Goal: Feedback & Contribution: Submit feedback/report problem

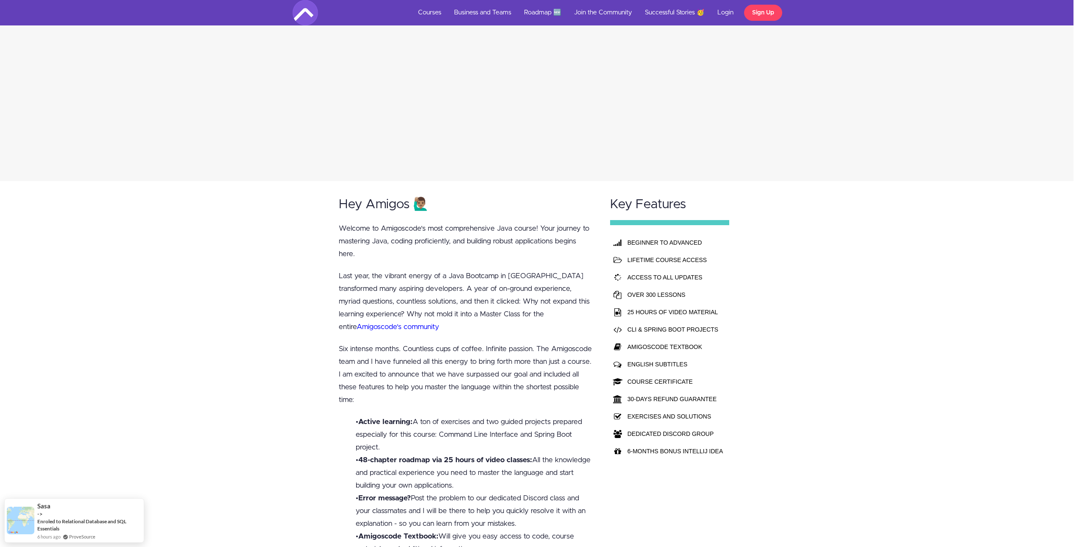
scroll to position [0, 6]
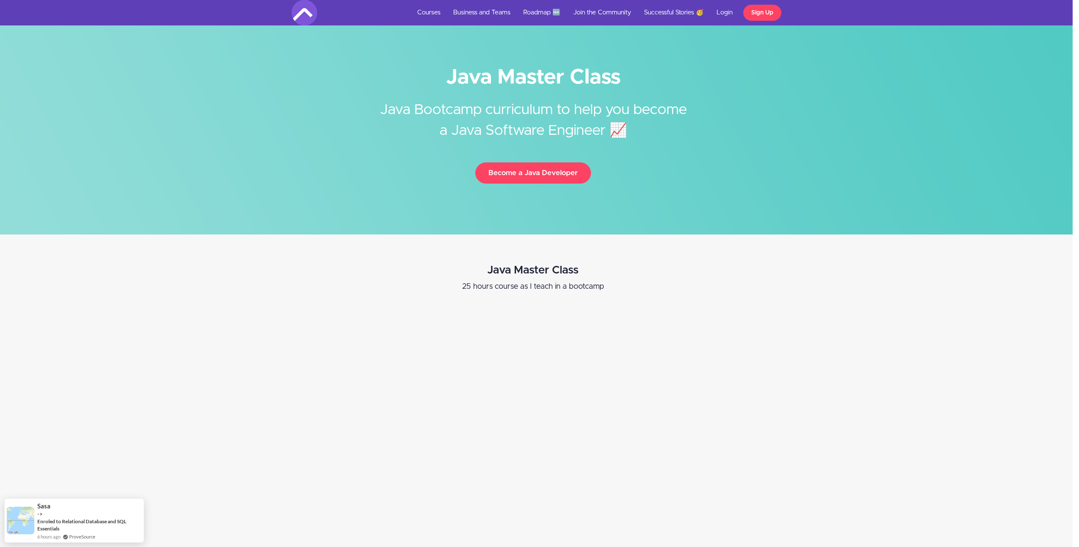
drag, startPoint x: 249, startPoint y: 313, endPoint x: 266, endPoint y: 142, distance: 171.9
click at [543, 11] on link "Roadmap 🆕" at bounding box center [542, 12] width 50 height 25
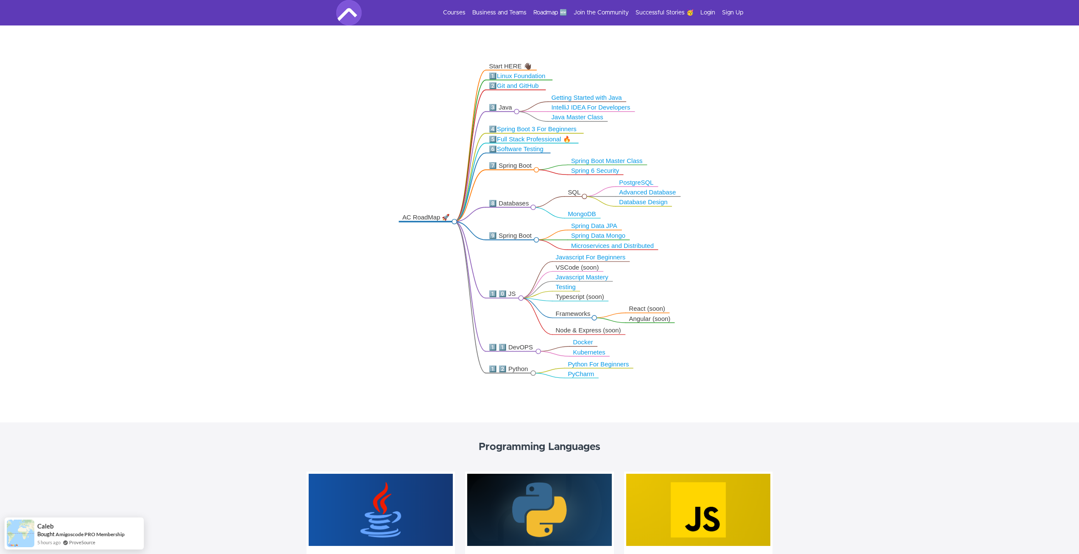
scroll to position [170, 0]
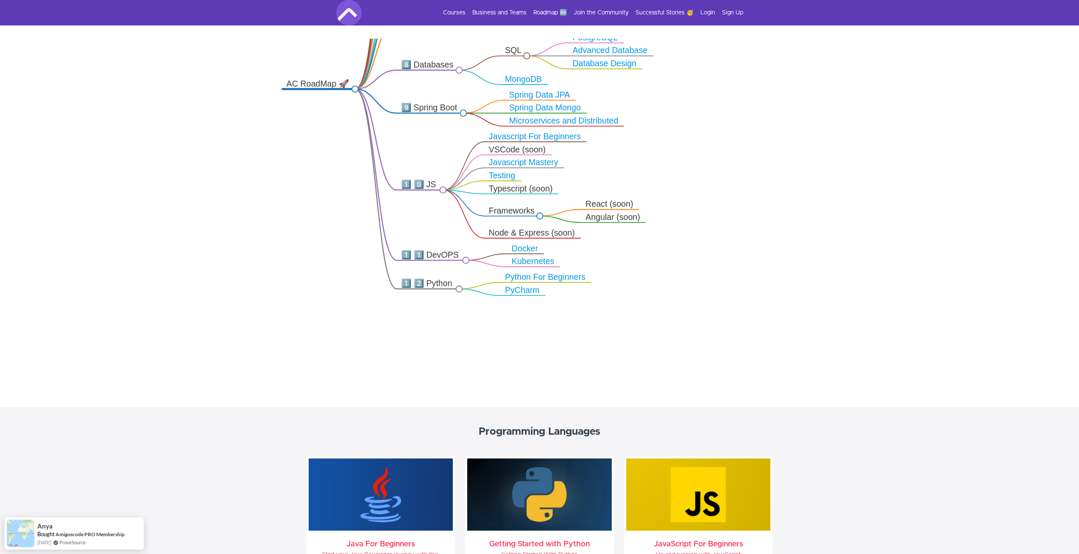
drag, startPoint x: 628, startPoint y: 276, endPoint x: 689, endPoint y: 191, distance: 104.5
click at [689, 191] on icon ".markmap{font:300 16px/20px sans-serif}.markmap-link{fill:none}.markmap-node>ci…" at bounding box center [539, 205] width 1079 height 332
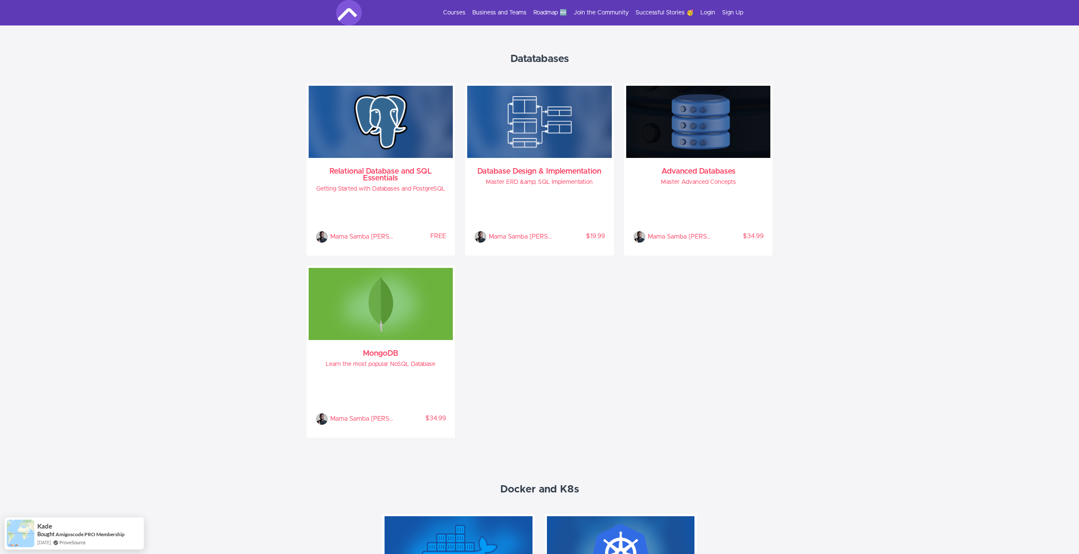
scroll to position [0, 0]
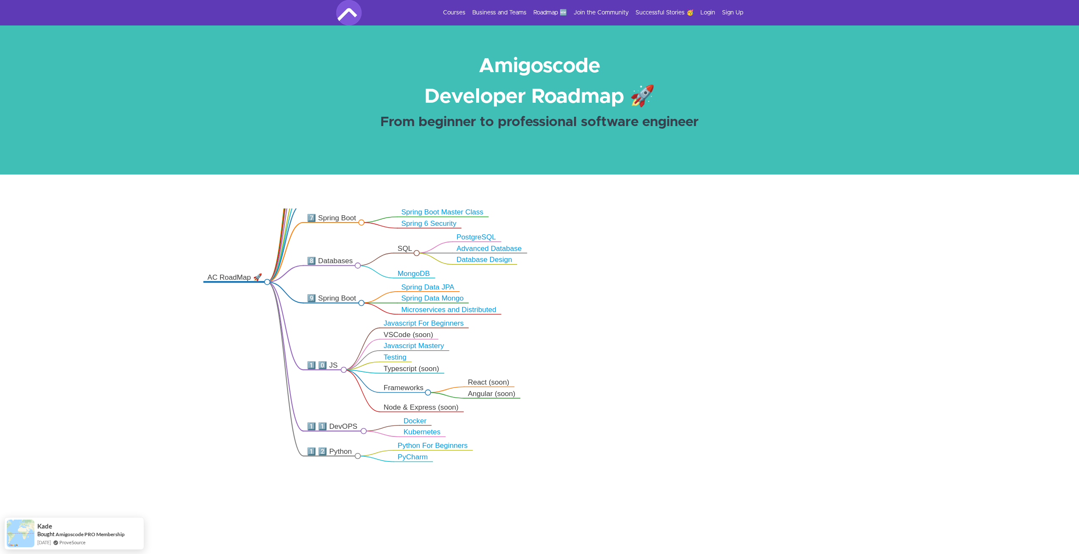
drag, startPoint x: 581, startPoint y: 383, endPoint x: 697, endPoint y: 94, distance: 311.9
click at [713, 11] on link "Login" at bounding box center [708, 12] width 15 height 8
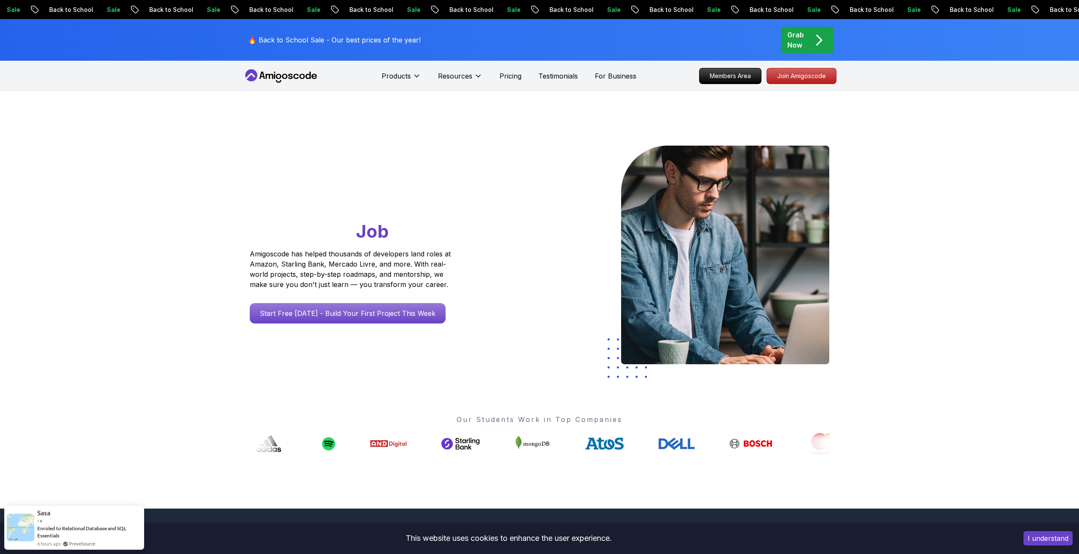
click at [805, 42] on div "Grab Now" at bounding box center [808, 40] width 40 height 20
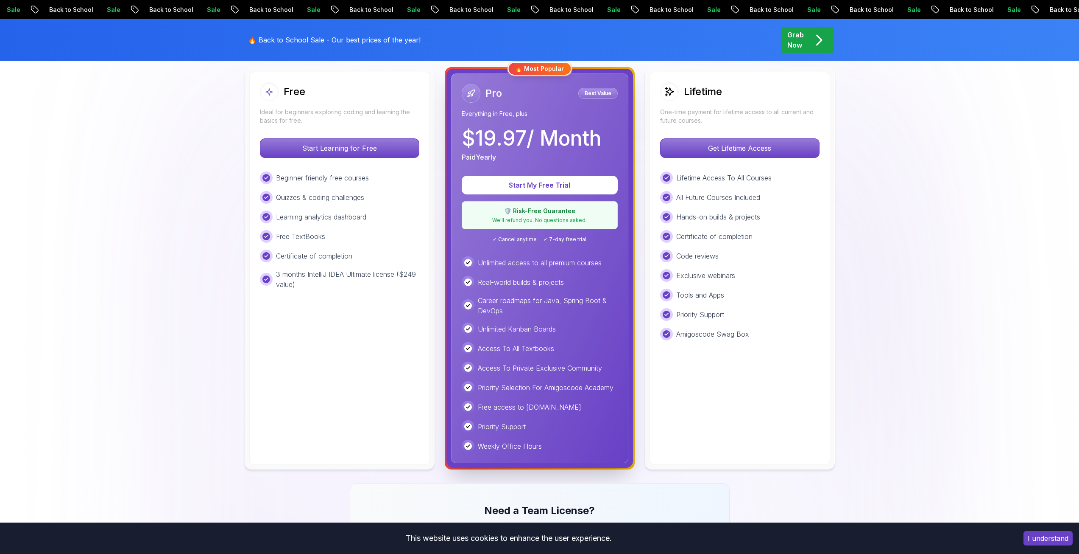
scroll to position [127, 0]
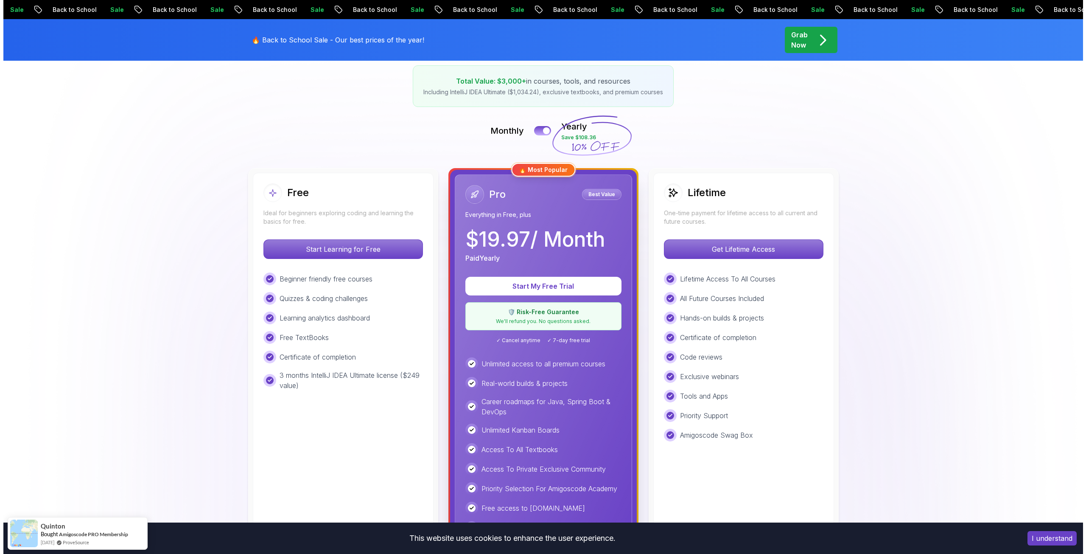
scroll to position [0, 0]
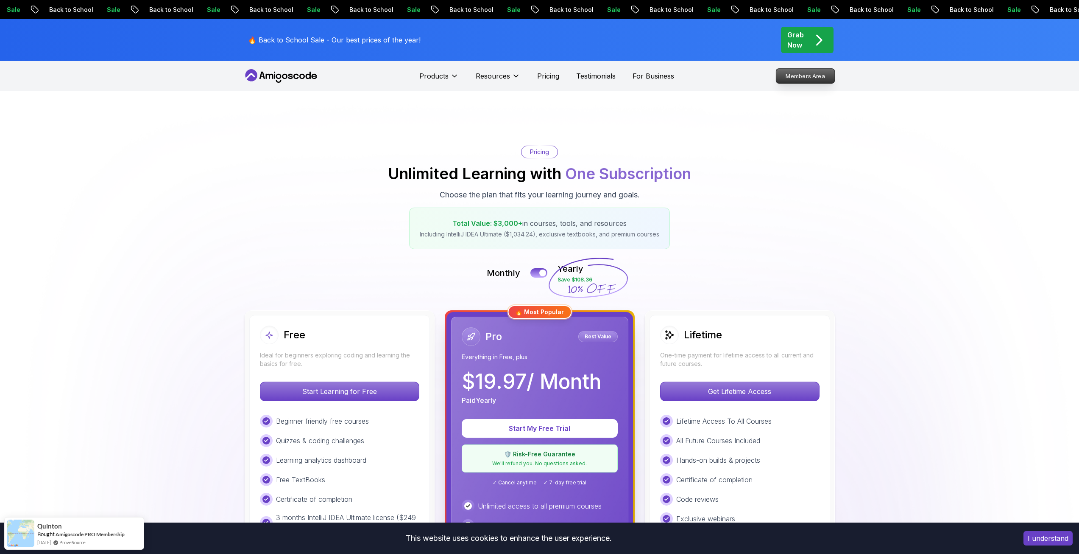
click at [805, 78] on p "Members Area" at bounding box center [805, 76] width 59 height 14
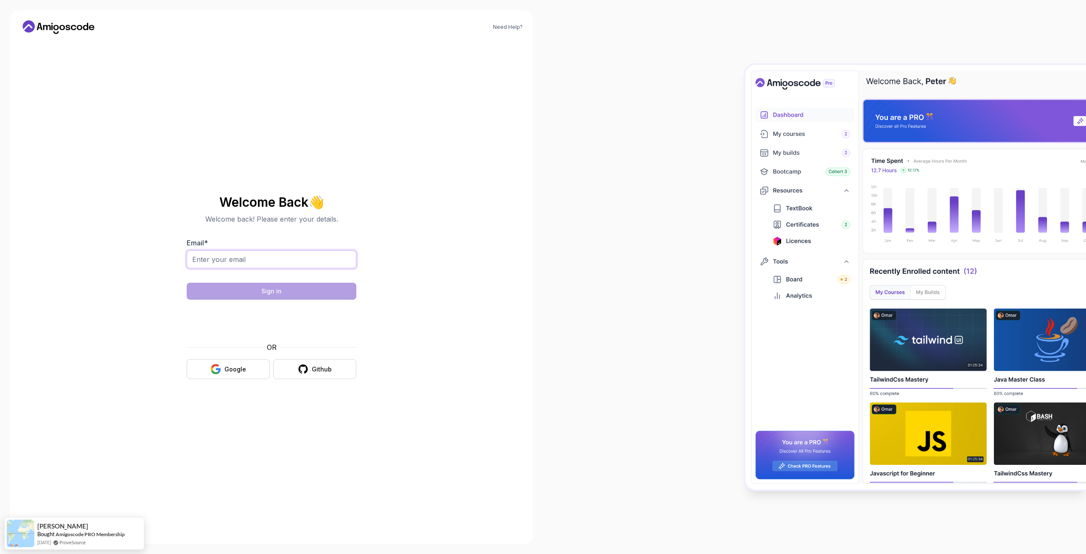
click at [282, 253] on input "Email *" at bounding box center [272, 259] width 170 height 18
type input "djpdjp16@gmail.com"
click at [311, 291] on button "Sign in" at bounding box center [272, 290] width 170 height 17
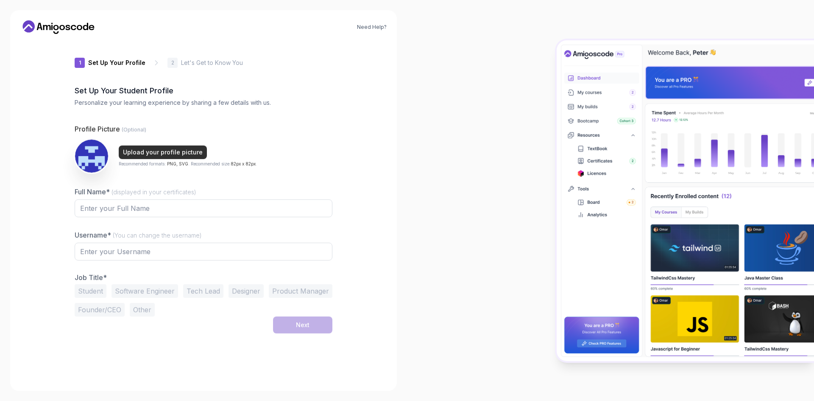
type input "shinyjackal2e2ec"
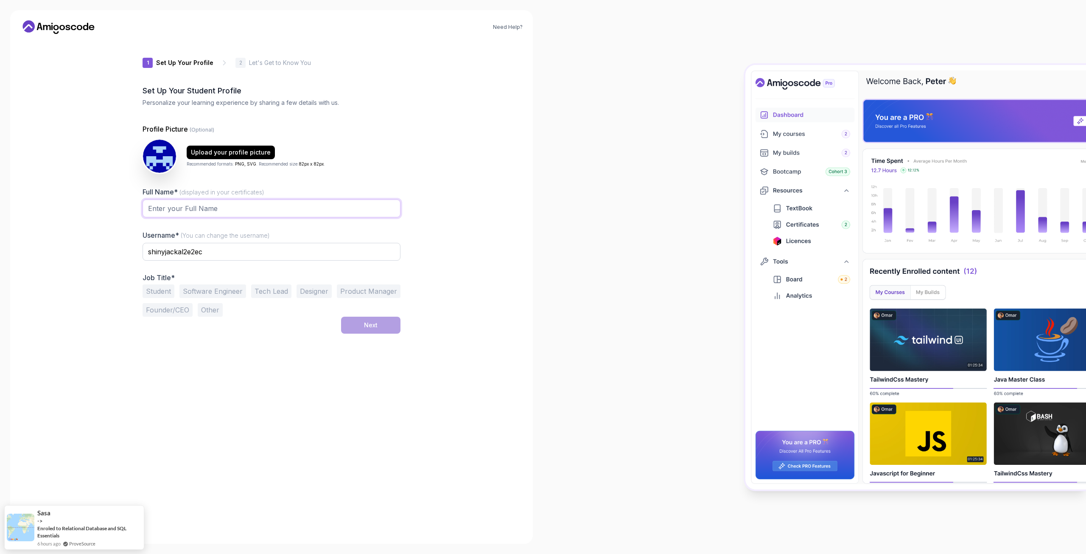
click at [298, 204] on input "Full Name* (displayed in your certificates)" at bounding box center [272, 208] width 258 height 18
type input "[PERSON_NAME]"
type input "a"
type input "djp"
click at [293, 378] on div "1 Set Up Your Profile 1 Set Up Your Profile 2 Let's Get to Know You Set Up Your…" at bounding box center [272, 287] width 258 height 492
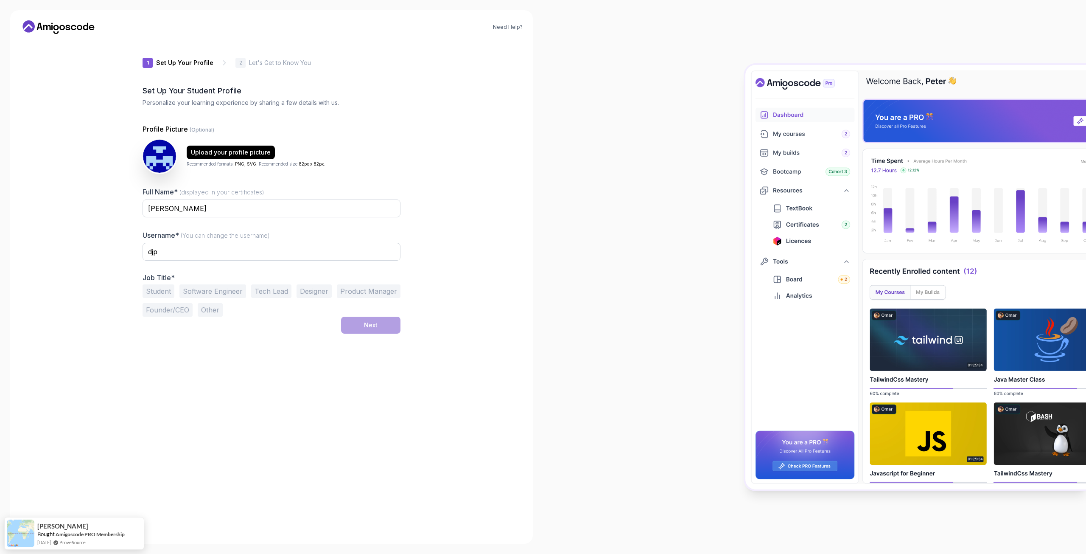
click at [229, 291] on button "Software Engineer" at bounding box center [212, 291] width 67 height 14
click at [387, 329] on button "Next" at bounding box center [370, 324] width 59 height 17
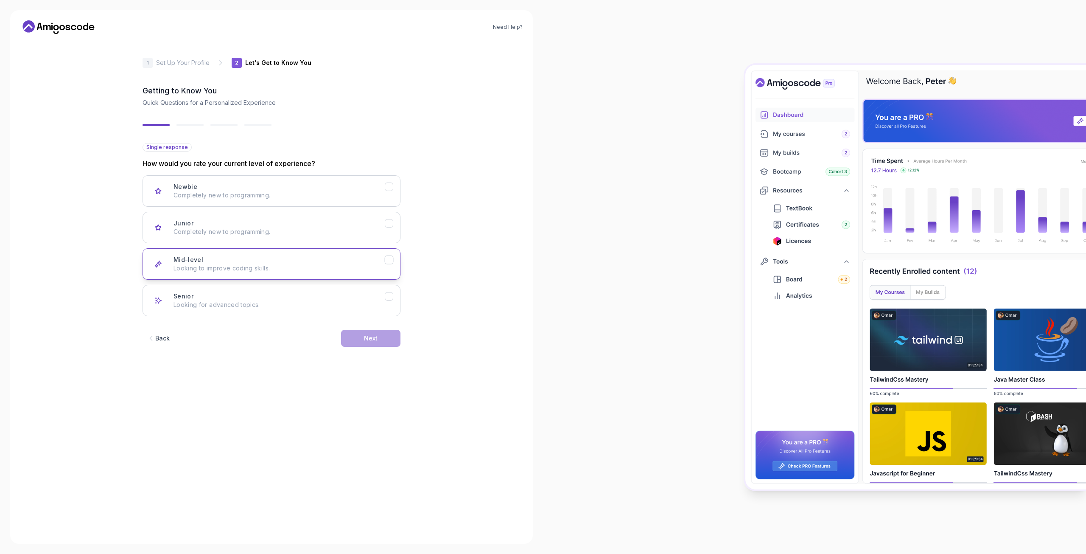
click at [327, 269] on p "Looking to improve coding skills." at bounding box center [278, 268] width 211 height 8
click at [381, 336] on button "Next" at bounding box center [370, 338] width 59 height 17
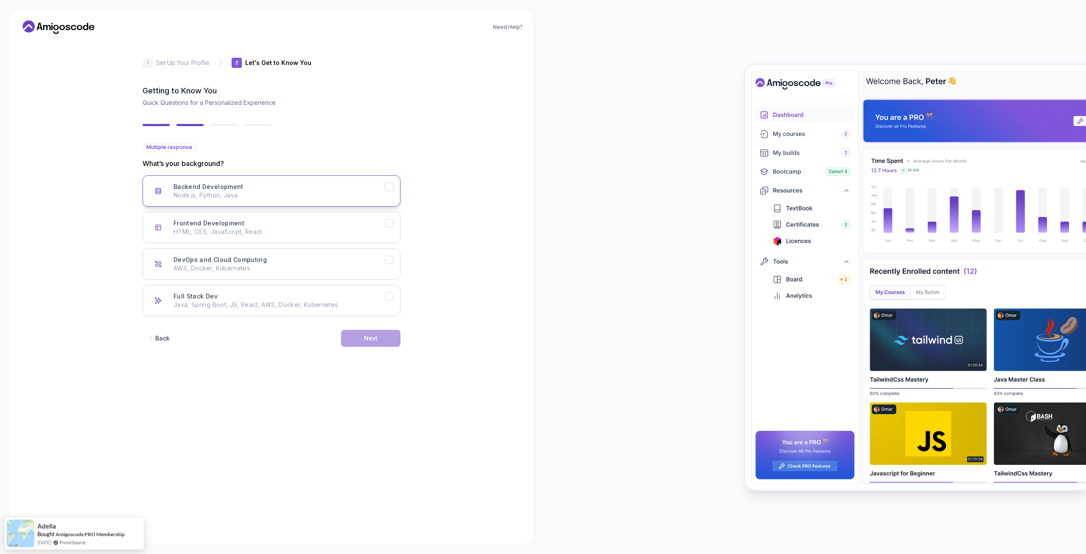
click at [287, 193] on p "Node.js, Python, Java" at bounding box center [278, 195] width 211 height 8
click at [297, 231] on p "HTML, CSS, JavaScript, React" at bounding box center [278, 231] width 211 height 8
click at [380, 342] on button "Next" at bounding box center [370, 338] width 59 height 17
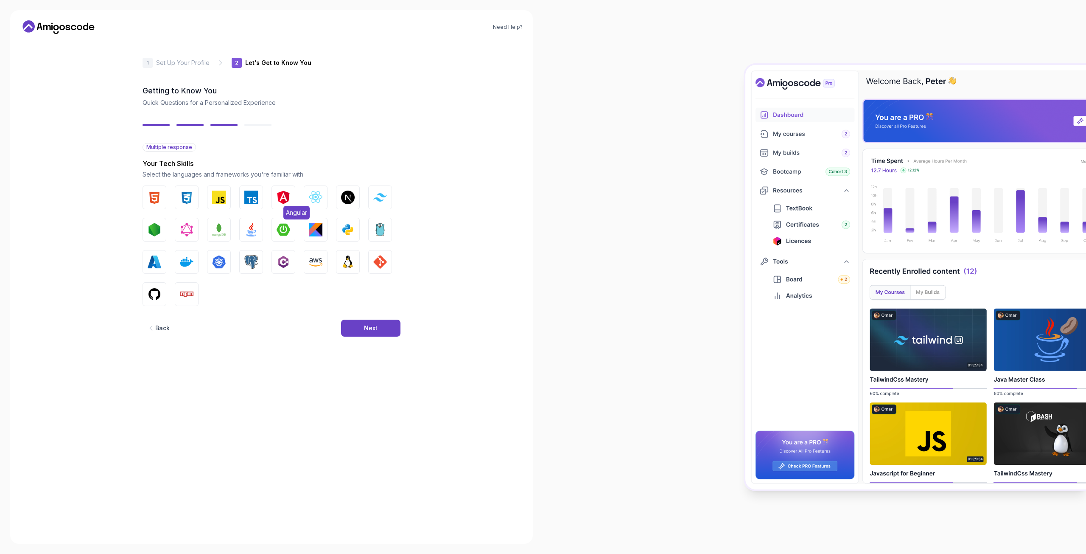
click at [283, 193] on img "button" at bounding box center [284, 197] width 14 height 14
click at [249, 199] on img "button" at bounding box center [251, 197] width 14 height 14
click at [222, 202] on img "button" at bounding box center [219, 197] width 14 height 14
click at [190, 198] on img "button" at bounding box center [187, 197] width 14 height 14
click at [151, 193] on img "button" at bounding box center [155, 197] width 14 height 14
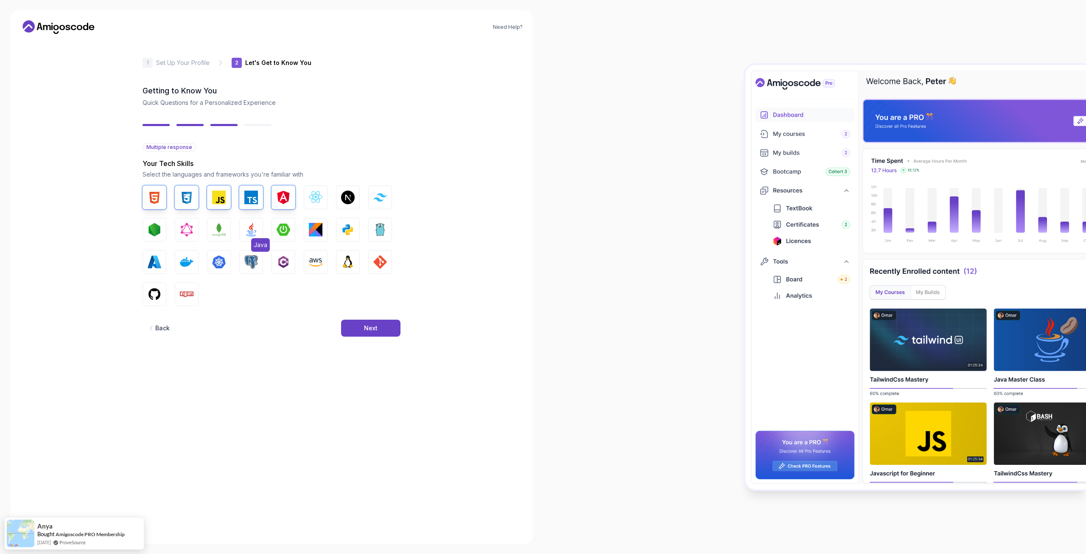
click at [248, 232] on img "button" at bounding box center [251, 230] width 14 height 14
click at [284, 232] on img "button" at bounding box center [284, 230] width 14 height 14
click at [347, 224] on img "button" at bounding box center [348, 230] width 14 height 14
click at [385, 263] on img "button" at bounding box center [380, 262] width 14 height 14
click at [371, 333] on button "Next" at bounding box center [370, 327] width 59 height 17
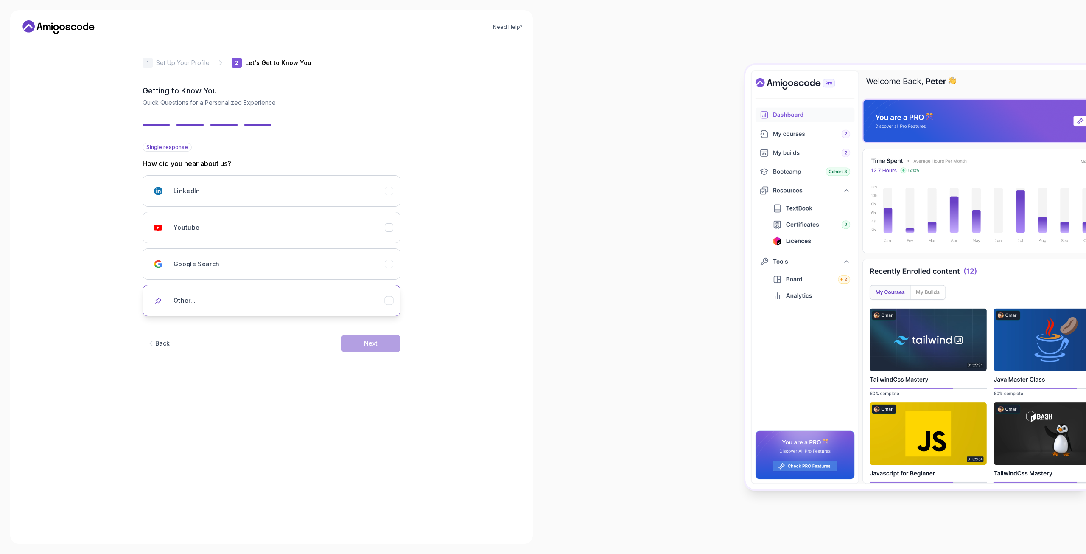
click at [312, 300] on div "Other..." at bounding box center [278, 300] width 211 height 17
click at [333, 239] on button "Youtube" at bounding box center [272, 227] width 258 height 31
click at [370, 340] on div "Next" at bounding box center [371, 343] width 14 height 8
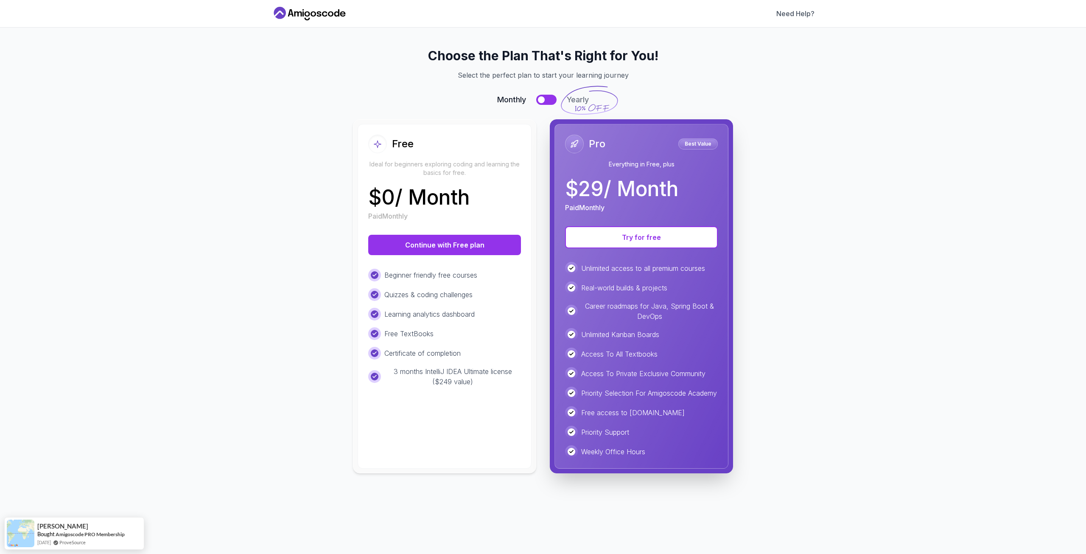
click at [548, 98] on button at bounding box center [546, 100] width 20 height 10
click at [545, 98] on button at bounding box center [546, 100] width 20 height 10
click at [546, 101] on button at bounding box center [546, 100] width 20 height 10
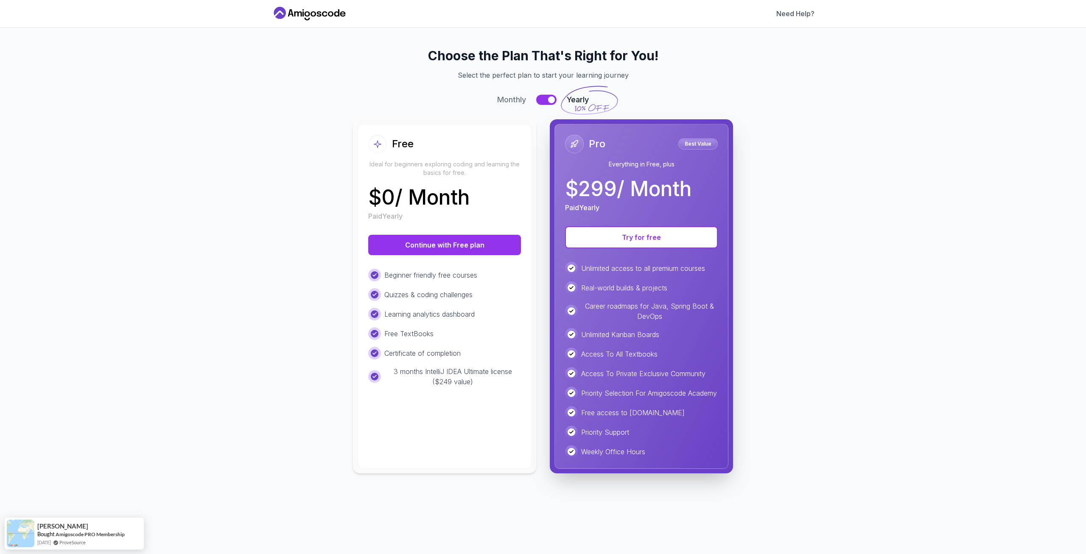
click at [546, 101] on button at bounding box center [546, 100] width 20 height 10
click at [548, 100] on button at bounding box center [546, 100] width 20 height 10
click at [548, 100] on div at bounding box center [551, 99] width 7 height 7
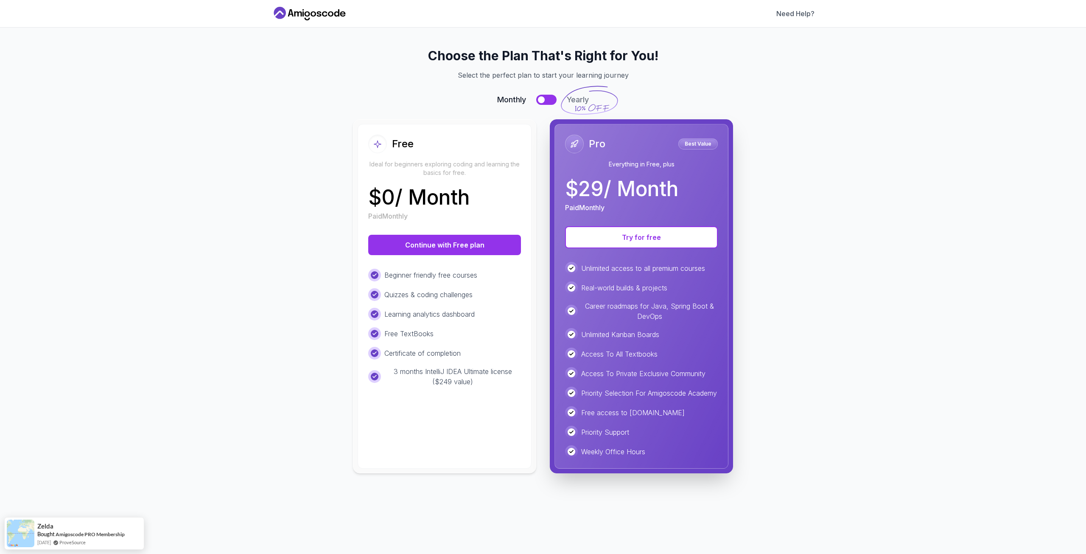
click at [546, 101] on button at bounding box center [546, 100] width 20 height 10
click at [545, 102] on button at bounding box center [546, 100] width 20 height 10
click at [456, 248] on button "Continue with Free plan" at bounding box center [444, 245] width 153 height 20
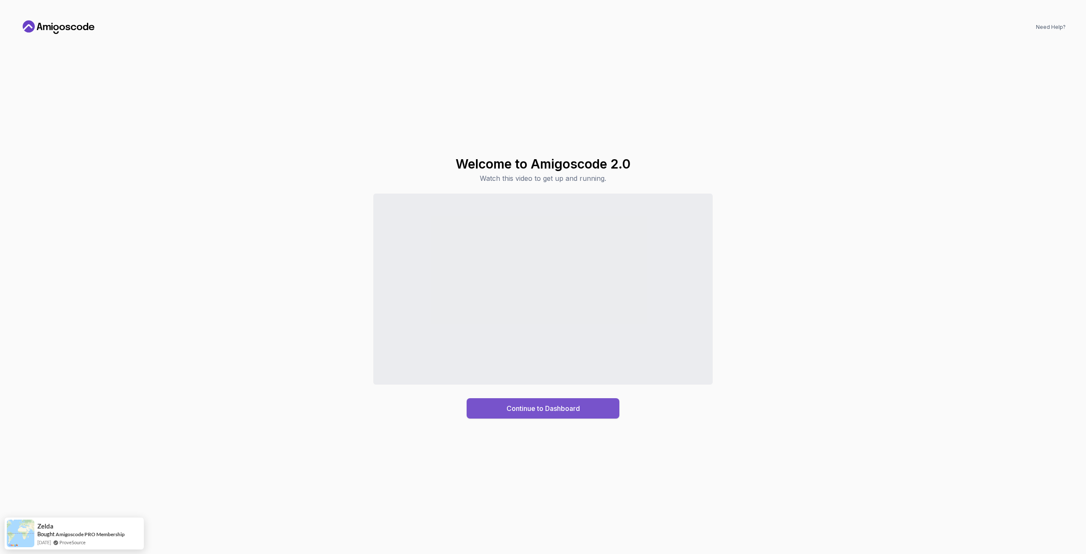
click at [536, 400] on button "Continue to Dashboard" at bounding box center [543, 408] width 153 height 20
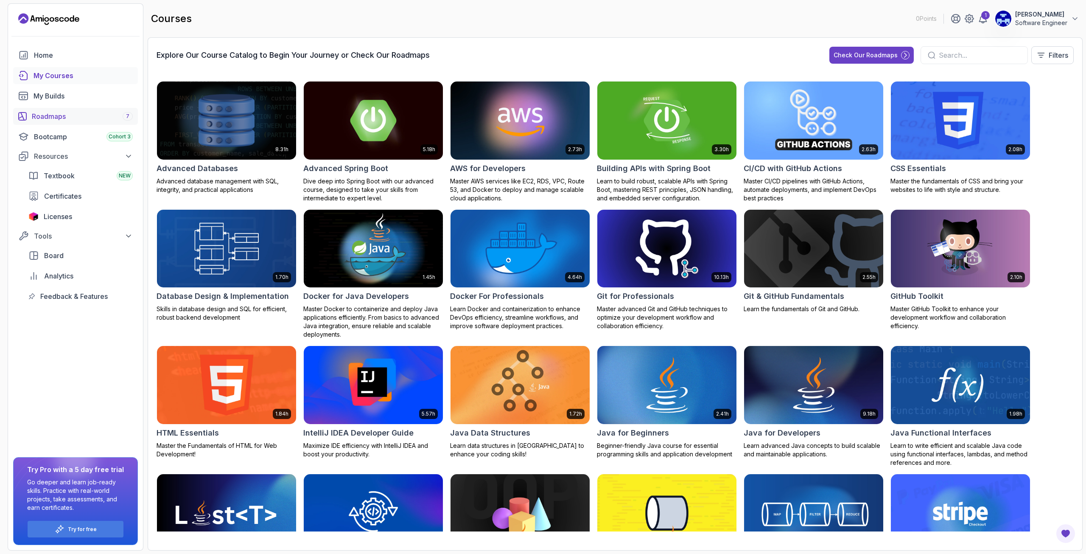
click at [66, 116] on div "Roadmaps 7" at bounding box center [82, 116] width 101 height 10
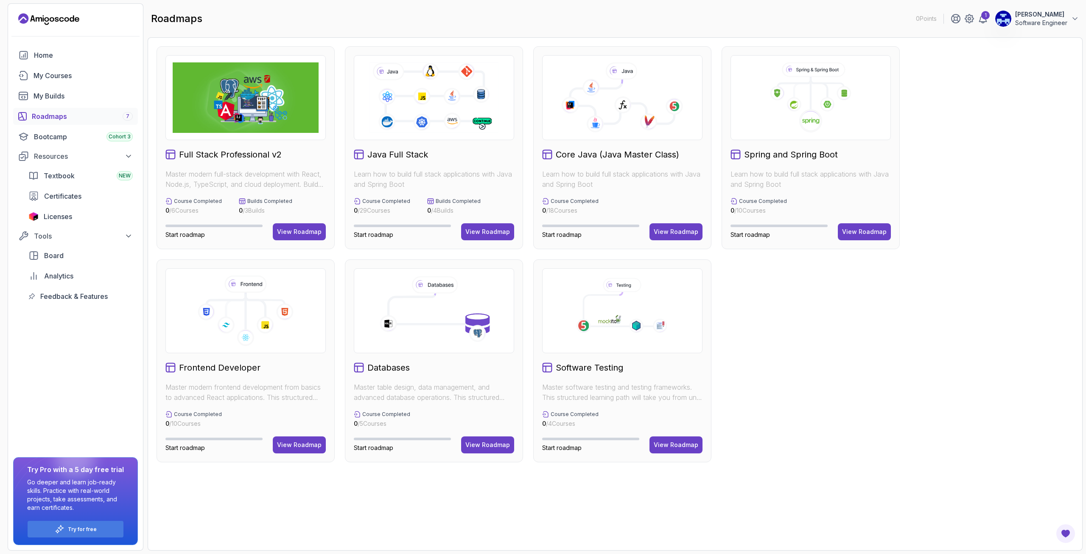
click at [619, 124] on icon at bounding box center [622, 97] width 146 height 70
click at [672, 228] on div "View Roadmap" at bounding box center [676, 231] width 45 height 8
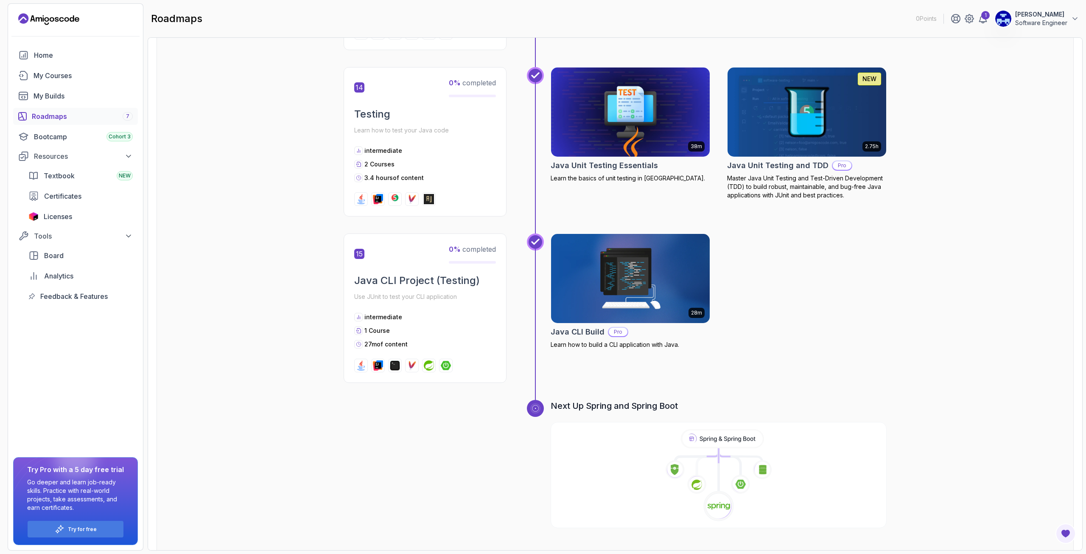
scroll to position [2529, 0]
click at [69, 117] on div "Roadmaps 7" at bounding box center [82, 116] width 101 height 10
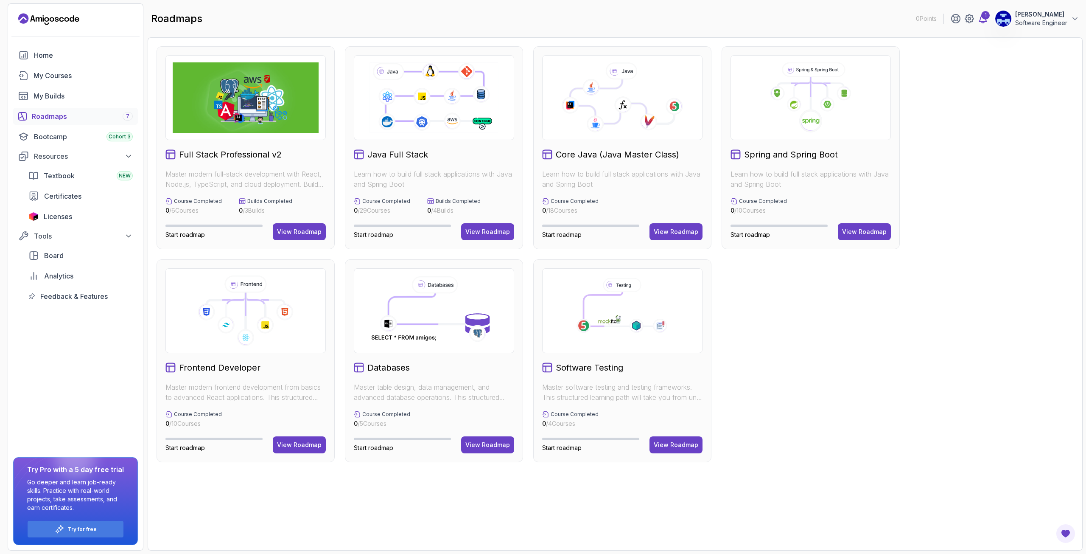
click at [814, 19] on div "1" at bounding box center [985, 15] width 8 height 8
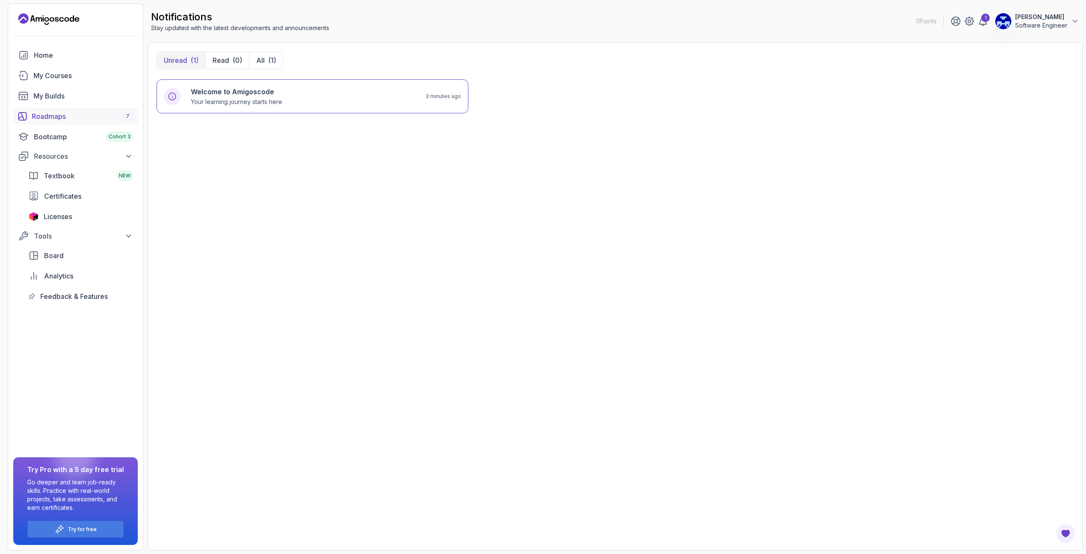
click at [57, 115] on div "Roadmaps 7" at bounding box center [82, 116] width 101 height 10
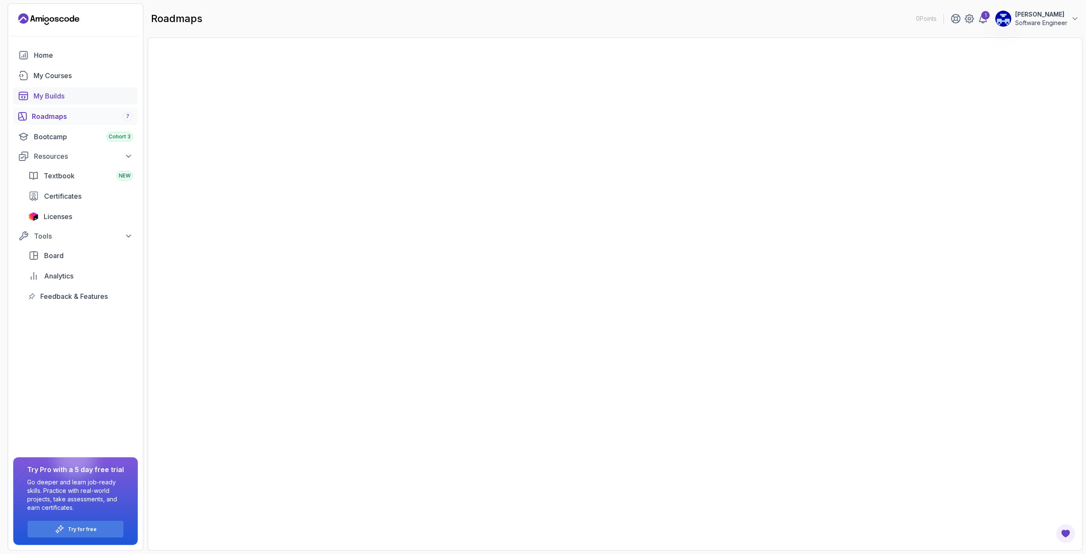
click at [56, 98] on div "My Builds" at bounding box center [83, 96] width 99 height 10
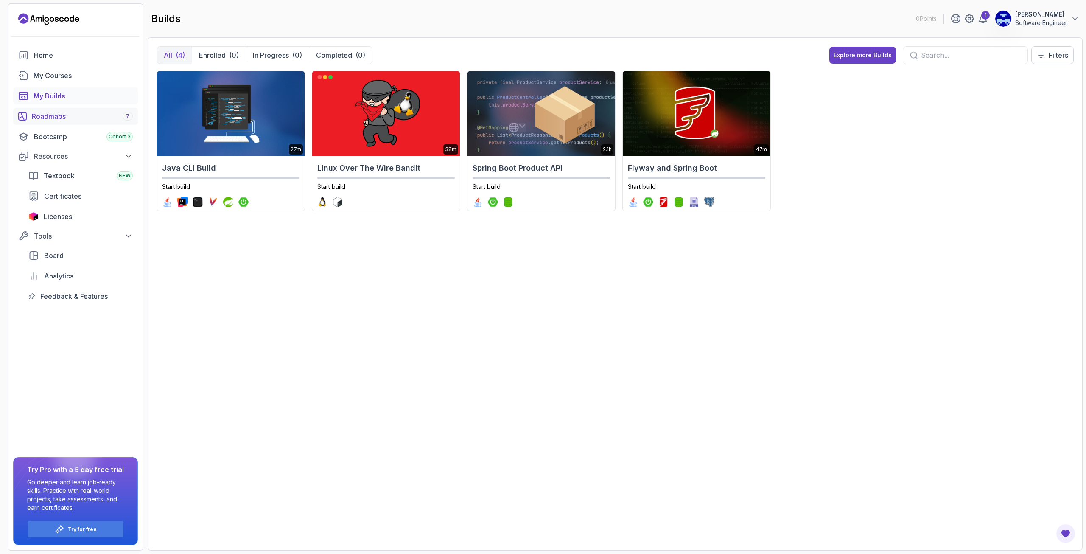
click at [49, 110] on link "Roadmaps 7" at bounding box center [75, 116] width 125 height 17
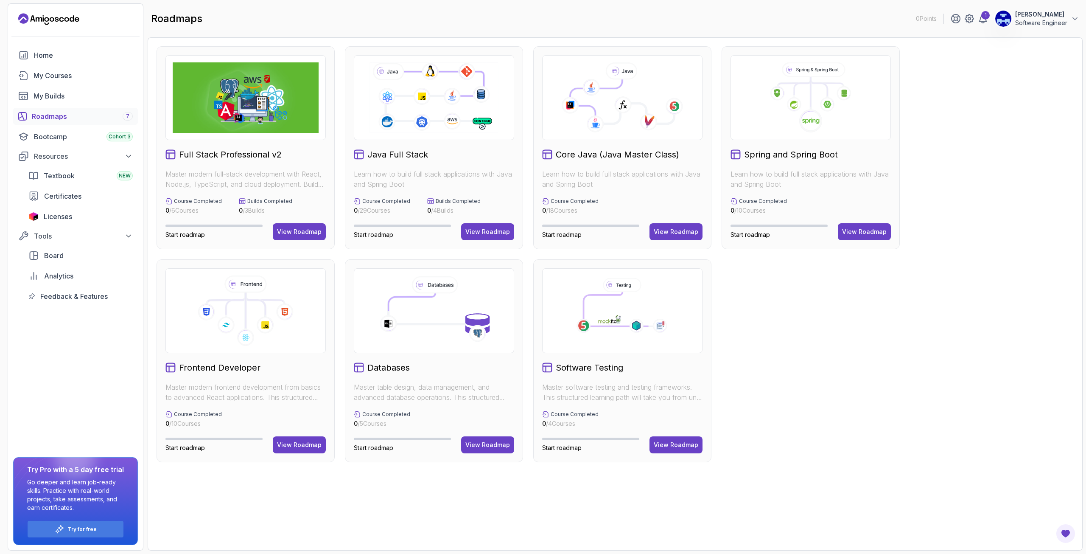
click at [430, 326] on icon at bounding box center [434, 310] width 131 height 70
click at [485, 400] on div "View Roadmap" at bounding box center [487, 444] width 45 height 8
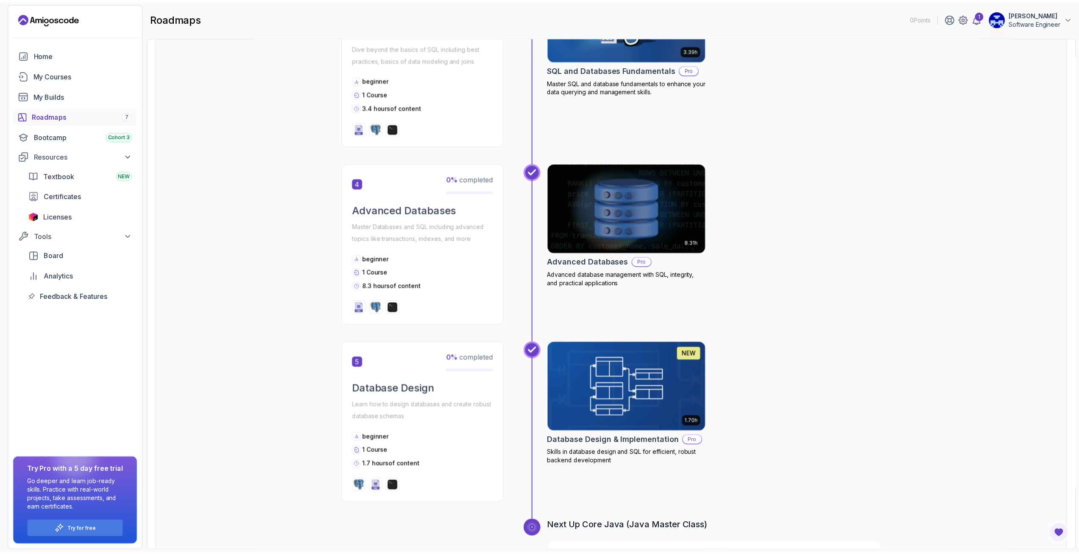
scroll to position [636, 0]
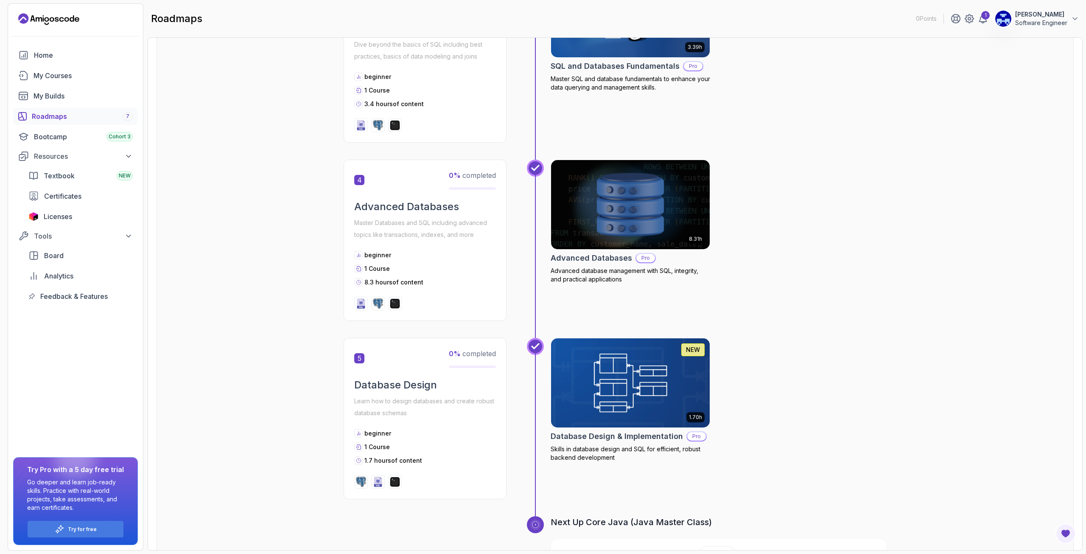
click at [640, 235] on img at bounding box center [630, 204] width 167 height 93
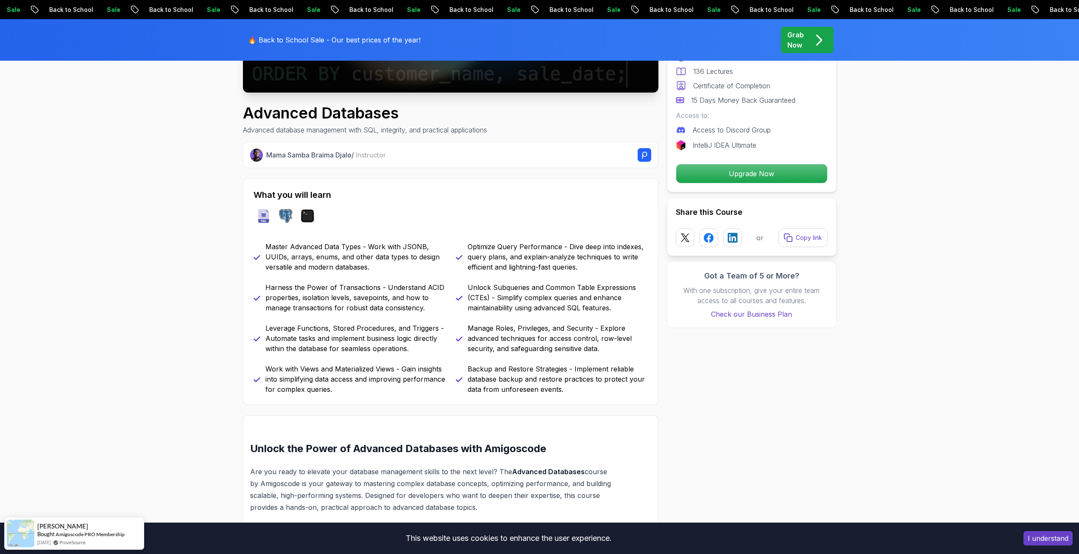
scroll to position [254, 0]
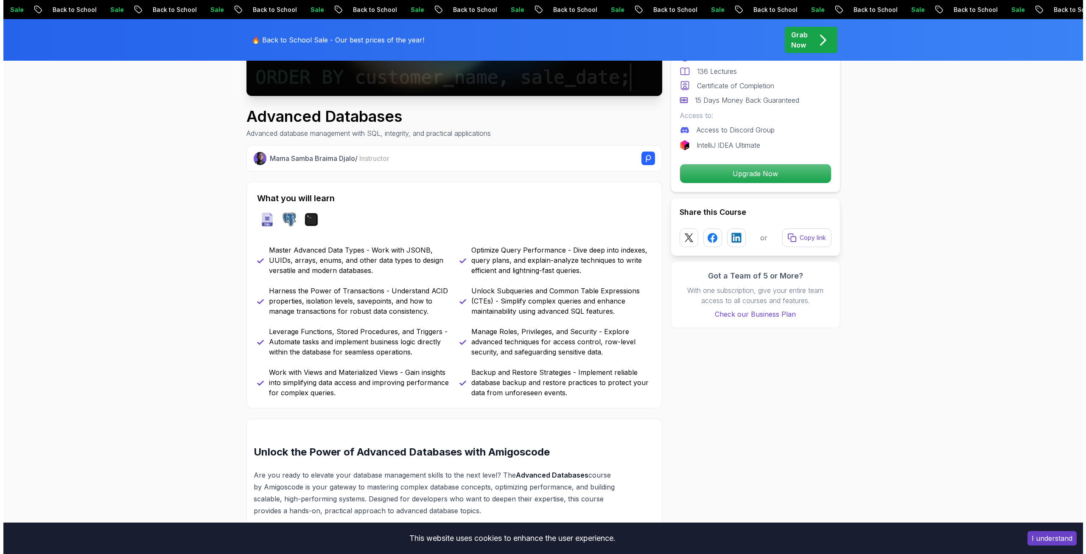
scroll to position [0, 0]
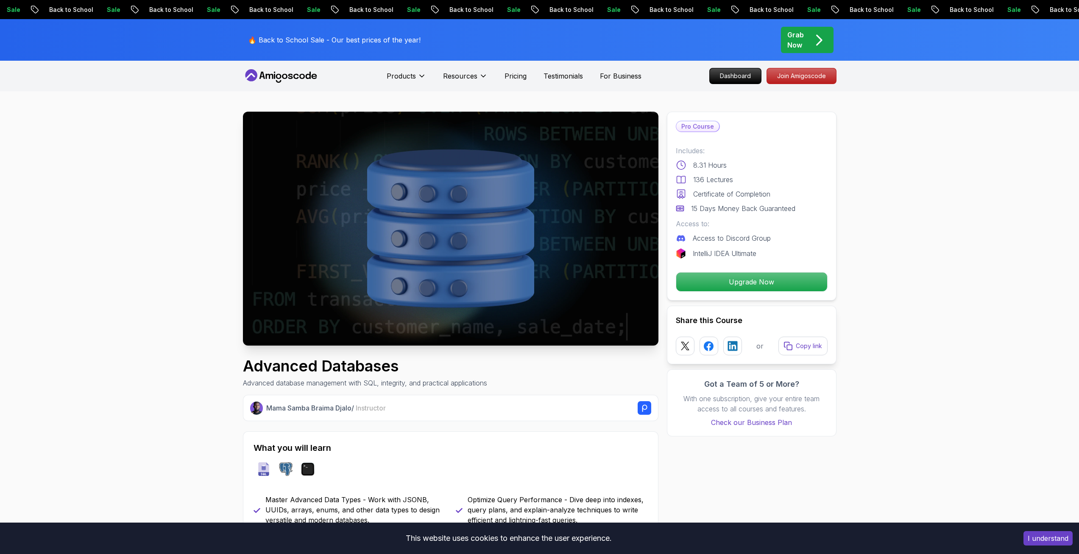
drag, startPoint x: 190, startPoint y: 389, endPoint x: 212, endPoint y: 204, distance: 187.0
click at [291, 76] on icon at bounding box center [290, 76] width 5 height 5
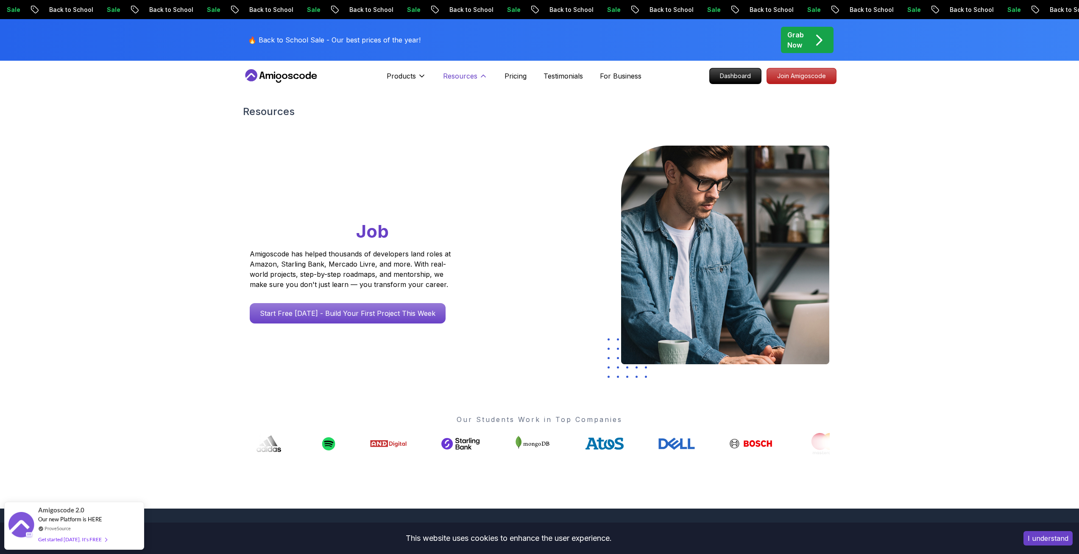
click at [463, 77] on p "Resources" at bounding box center [460, 76] width 34 height 10
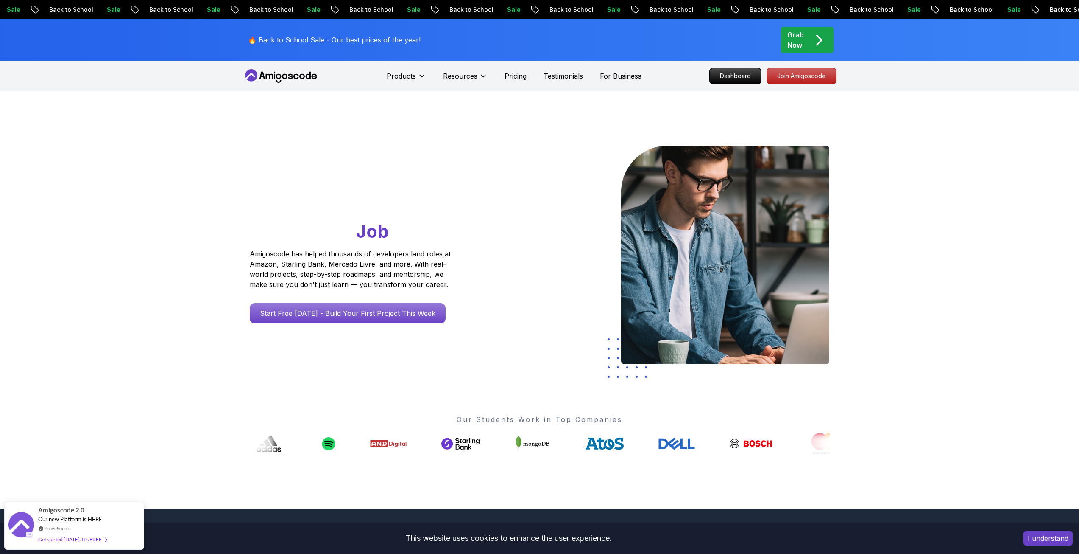
click at [297, 67] on nav "Products Resources Pricing Testimonials For Business Dashboard Join Amigoscode" at bounding box center [540, 76] width 594 height 31
click at [291, 75] on icon at bounding box center [290, 76] width 5 height 5
click at [716, 78] on p "Dashboard" at bounding box center [735, 76] width 49 height 14
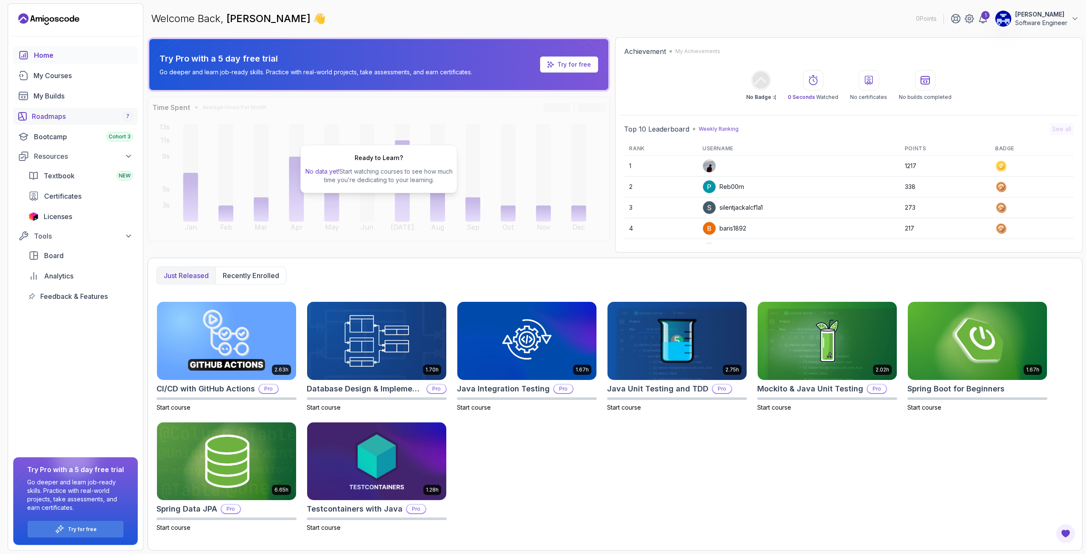
click at [56, 120] on div "Roadmaps 7" at bounding box center [82, 116] width 101 height 10
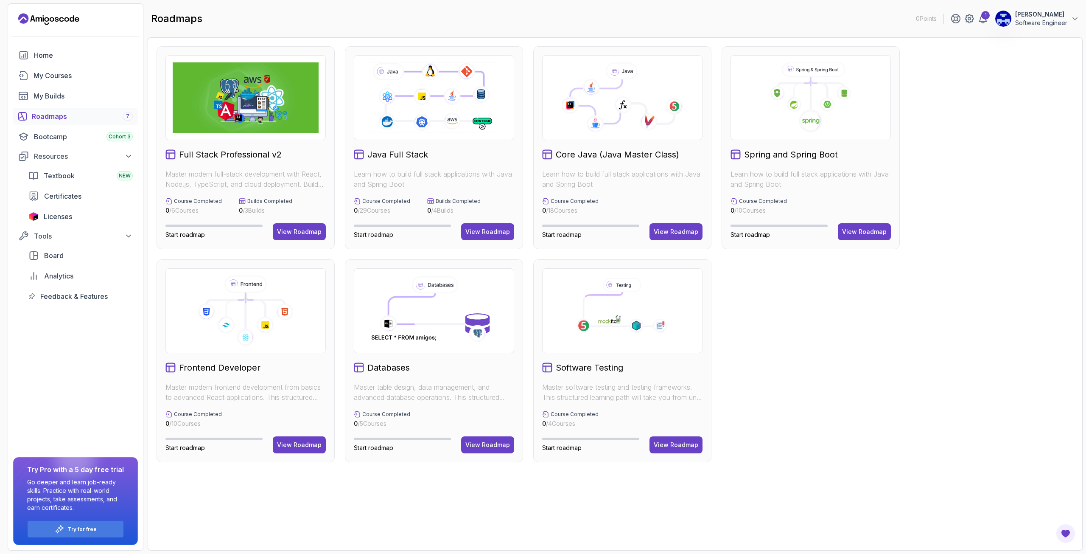
click at [249, 107] on img at bounding box center [246, 97] width 146 height 70
click at [310, 233] on div "View Roadmap" at bounding box center [299, 231] width 45 height 8
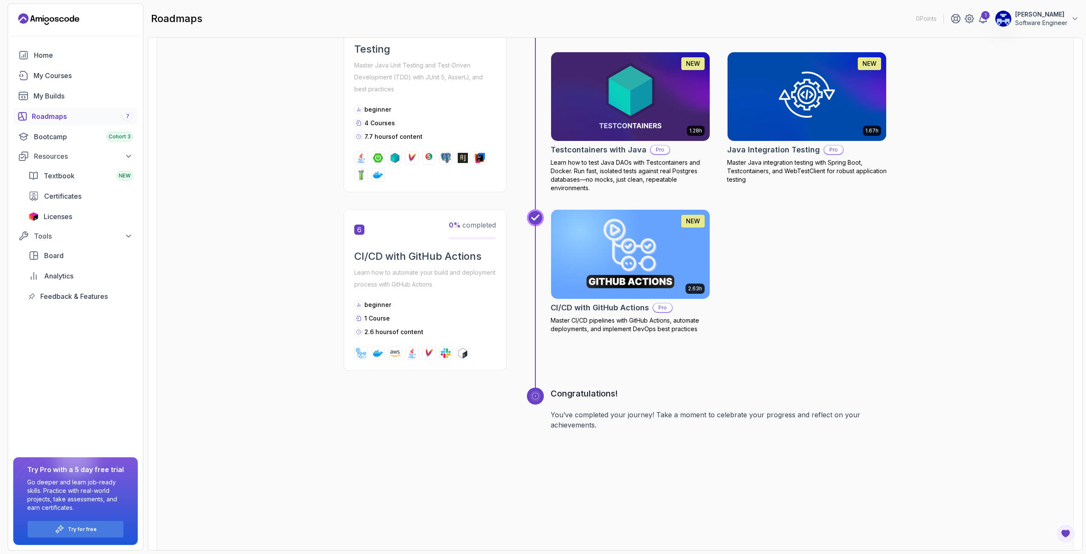
scroll to position [1289, 0]
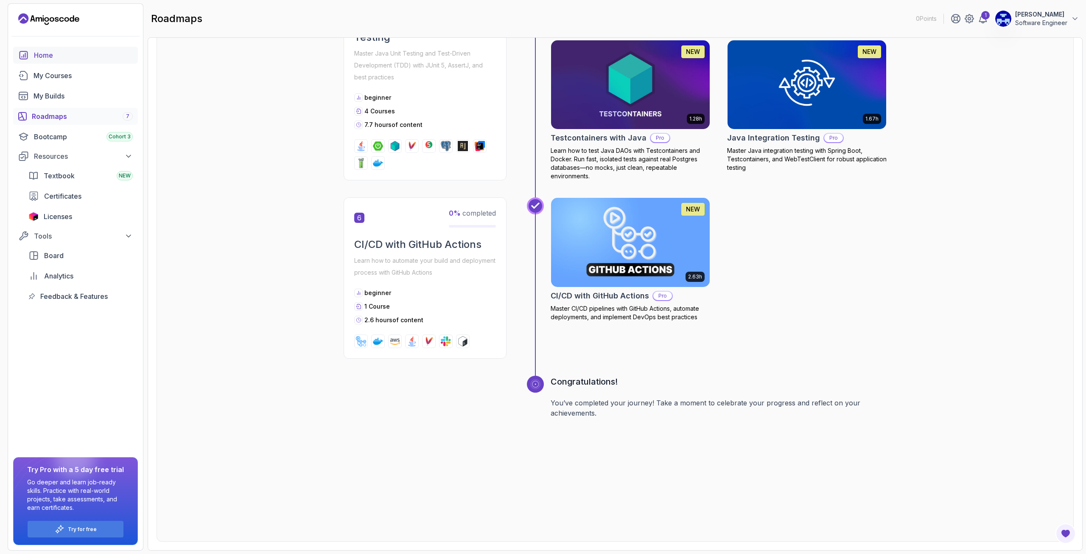
click at [62, 53] on div "Home" at bounding box center [83, 55] width 99 height 10
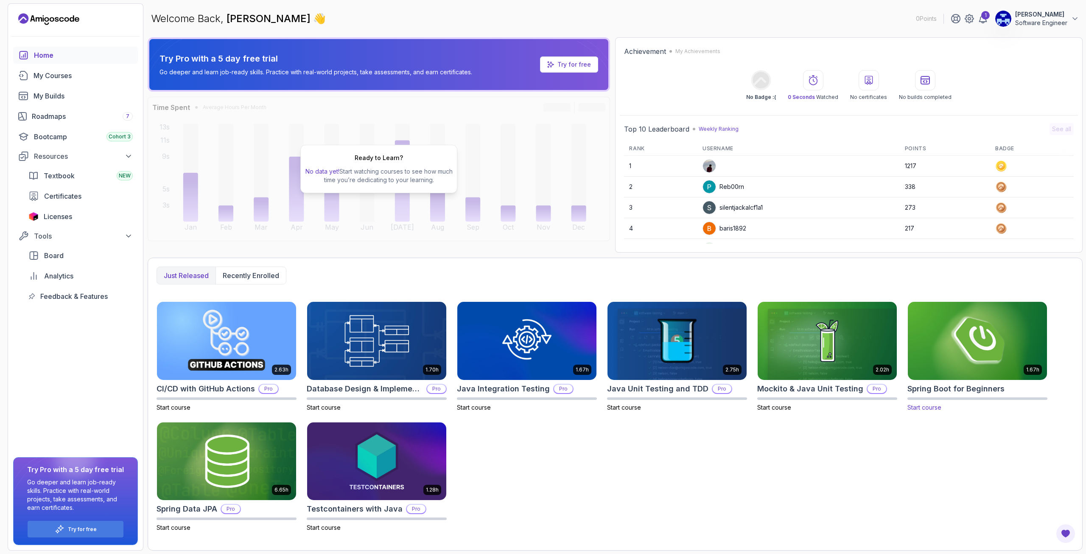
click at [814, 366] on img at bounding box center [977, 340] width 146 height 82
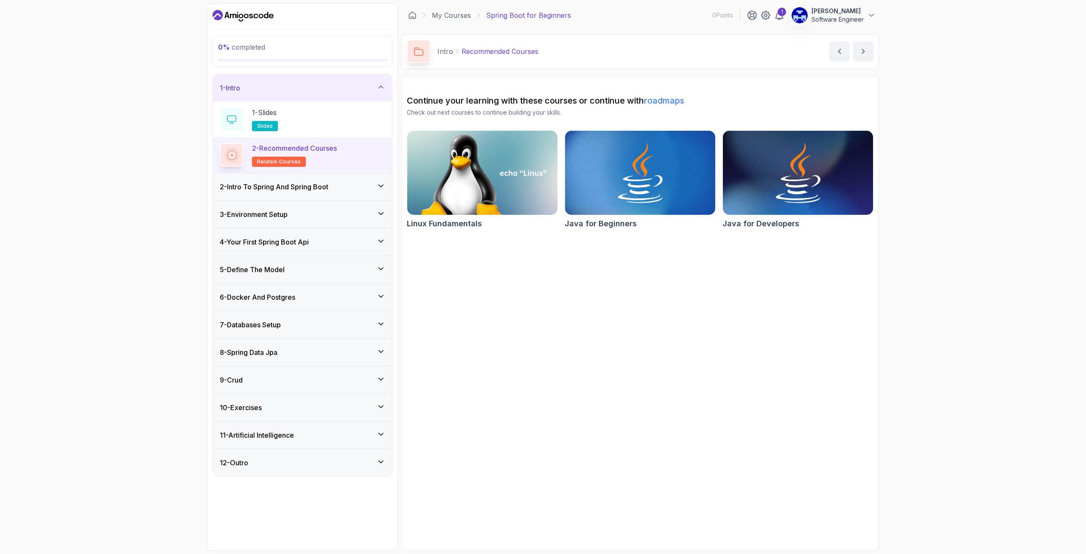
click at [494, 99] on h2 "Continue your learning with these courses or continue with roadmaps" at bounding box center [640, 101] width 467 height 12
click at [814, 50] on icon "next content" at bounding box center [863, 51] width 8 height 8
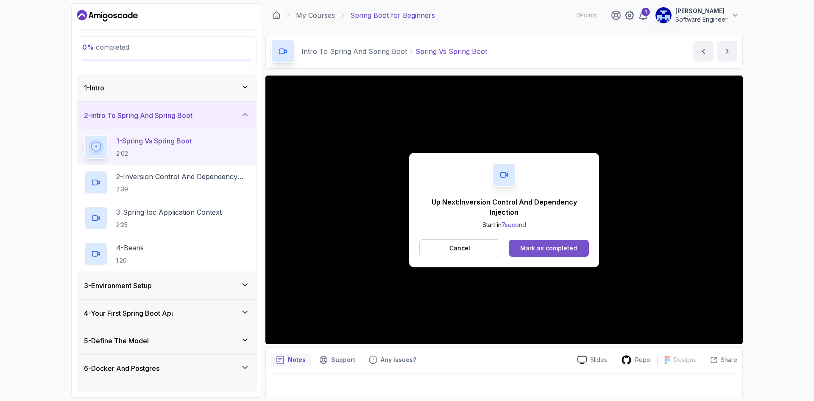
click at [560, 252] on button "Mark as completed" at bounding box center [549, 248] width 80 height 17
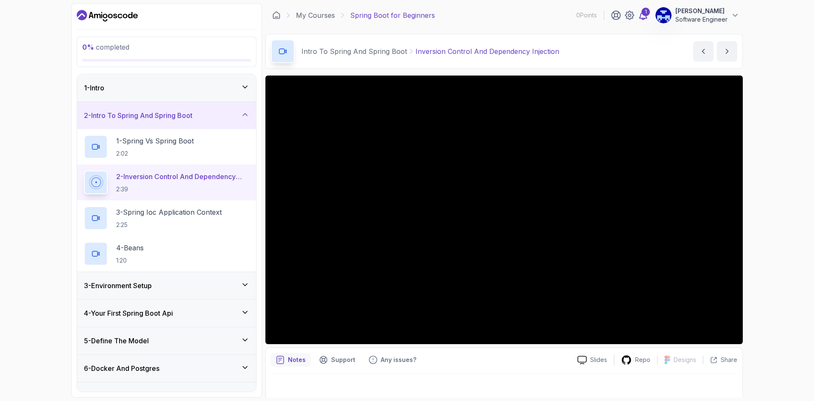
click at [647, 19] on icon at bounding box center [643, 15] width 10 height 10
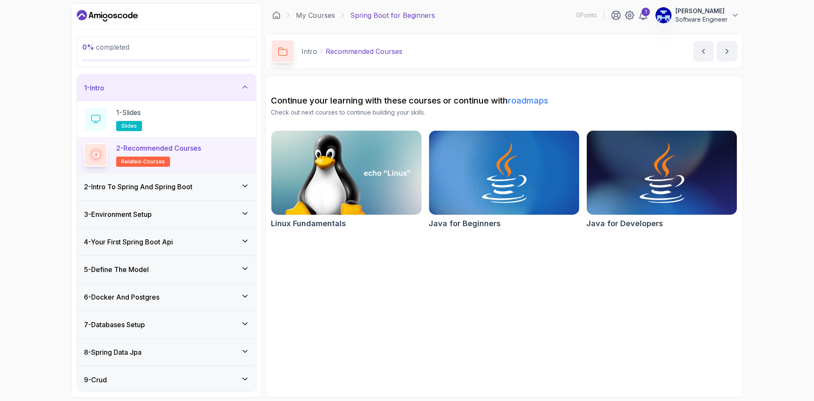
click at [200, 187] on div "2 - Intro To Spring And Spring Boot" at bounding box center [166, 187] width 165 height 10
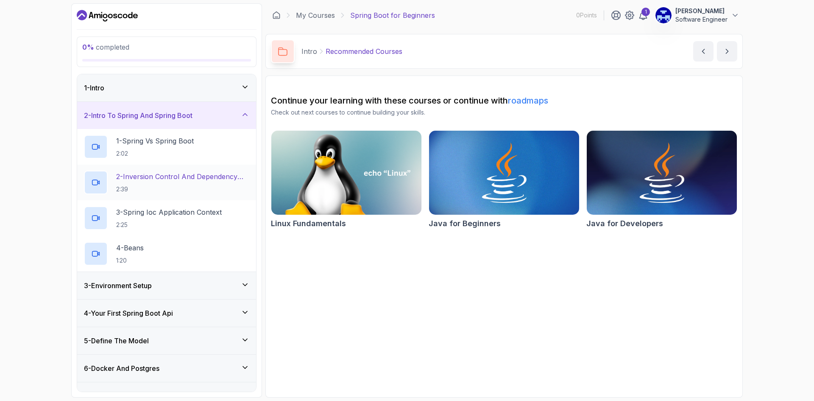
click at [175, 179] on p "2 - Inversion Control And Dependency Injection" at bounding box center [182, 176] width 133 height 10
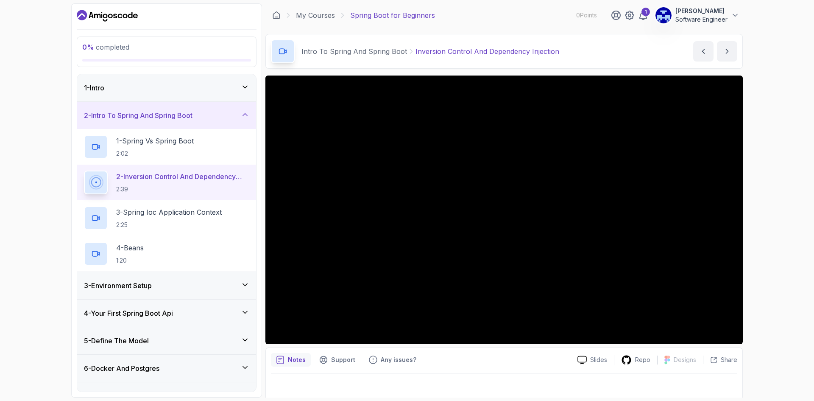
scroll to position [6, 0]
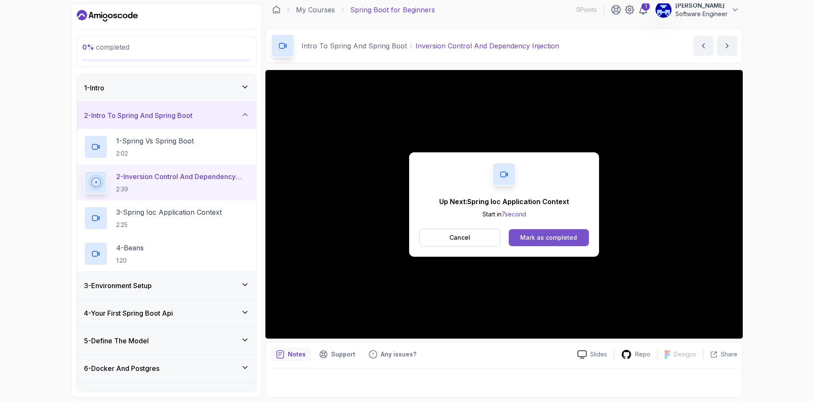
click at [558, 234] on div "Mark as completed" at bounding box center [548, 237] width 57 height 8
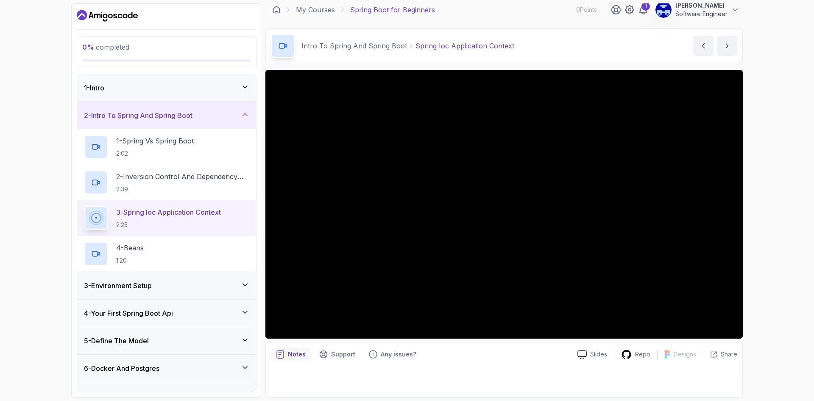
click at [33, 79] on div "0 % completed 1 - Intro 2 - Intro To Spring And Spring Boot 1 - Spring Vs Sprin…" at bounding box center [407, 200] width 814 height 401
click at [244, 315] on icon at bounding box center [245, 312] width 8 height 8
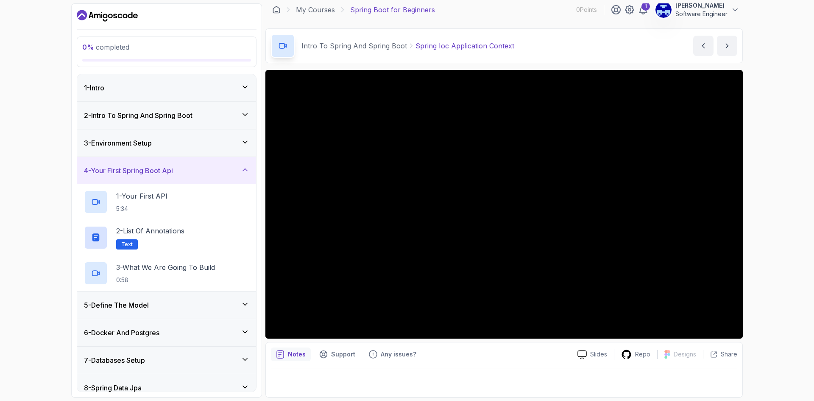
click at [240, 306] on div "5 - Define The Model" at bounding box center [166, 305] width 165 height 10
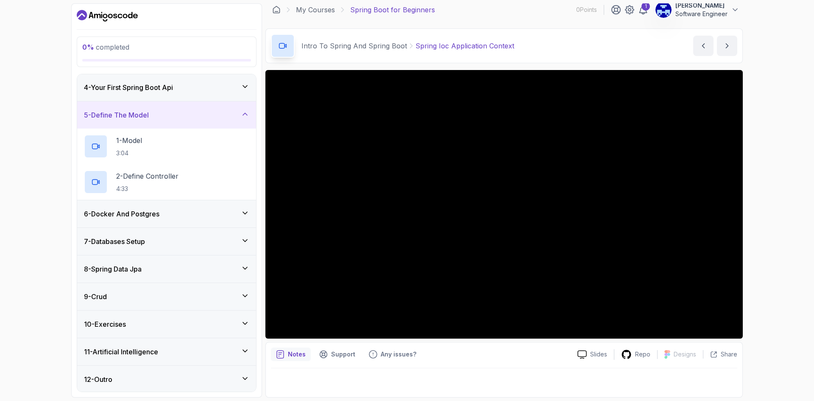
scroll to position [84, 0]
click at [218, 213] on div "6 - Docker And Postgres" at bounding box center [166, 212] width 165 height 10
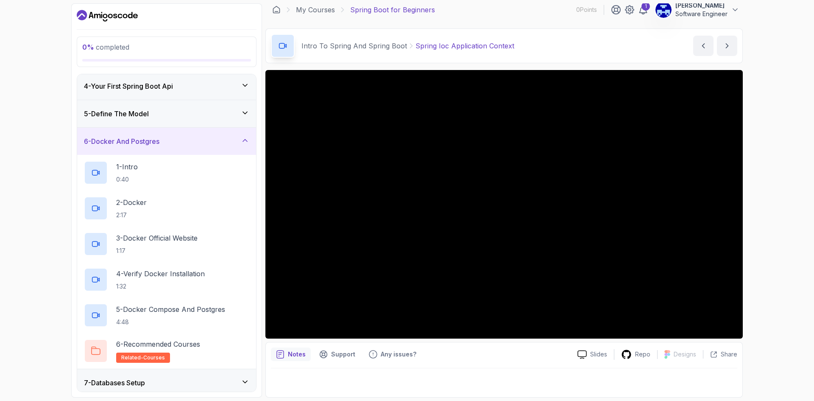
click at [202, 142] on div "6 - Docker And Postgres" at bounding box center [166, 141] width 165 height 10
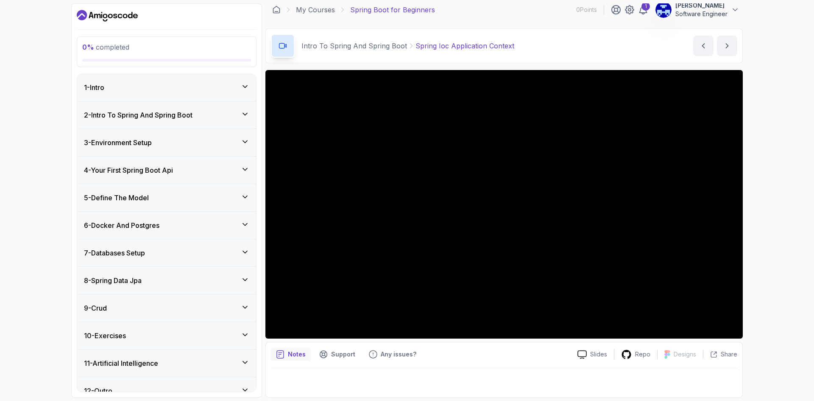
scroll to position [0, 0]
click at [777, 220] on div "0 % completed 1 - Intro 2 - Intro To Spring And Spring Boot 3 - Environment Set…" at bounding box center [407, 200] width 814 height 401
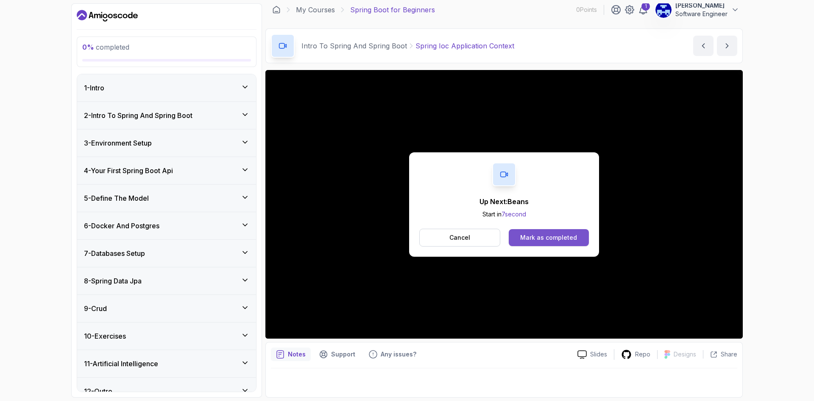
click at [546, 237] on div "Mark as completed" at bounding box center [548, 237] width 57 height 8
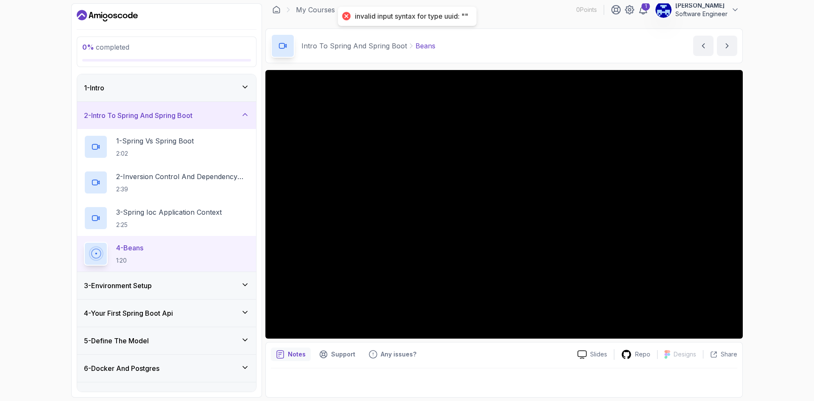
click at [43, 158] on div "0 % completed 1 - Intro 2 - Intro To Spring And Spring Boot 1 - Spring Vs Sprin…" at bounding box center [407, 200] width 814 height 401
click at [48, 157] on div "0 % completed 1 - Intro 2 - Intro To Spring And Spring Boot 1 - Spring Vs Sprin…" at bounding box center [407, 200] width 814 height 401
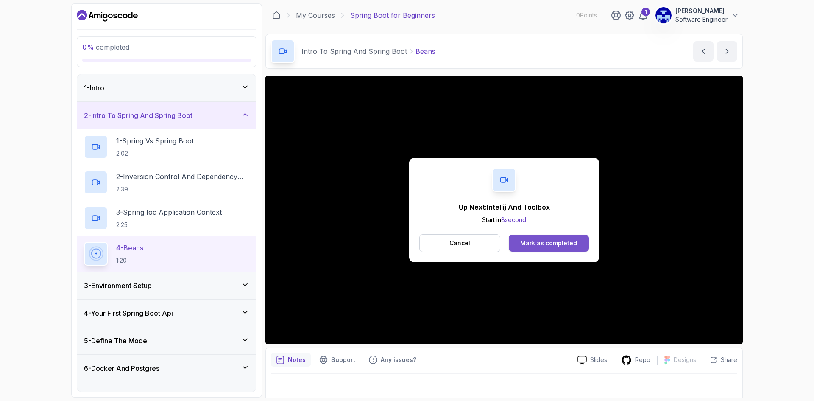
click at [581, 238] on button "Mark as completed" at bounding box center [549, 243] width 80 height 17
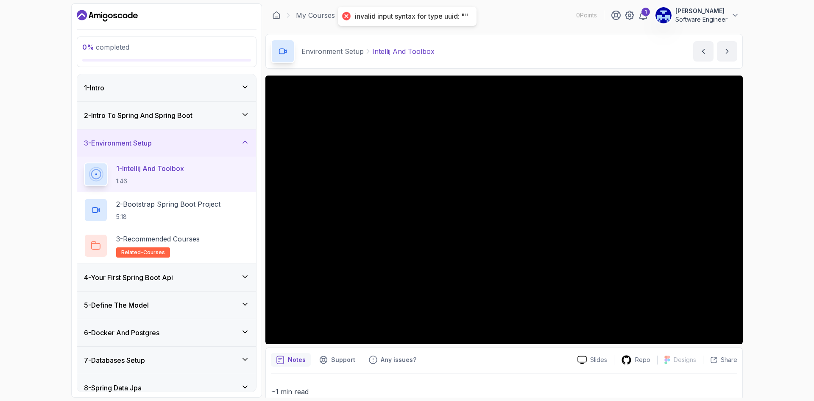
click at [398, 11] on div "invalid input syntax for type uuid: """ at bounding box center [407, 16] width 139 height 19
click at [402, 16] on div "invalid input syntax for type uuid: """ at bounding box center [411, 16] width 113 height 9
click at [646, 16] on div "1" at bounding box center [646, 12] width 8 height 8
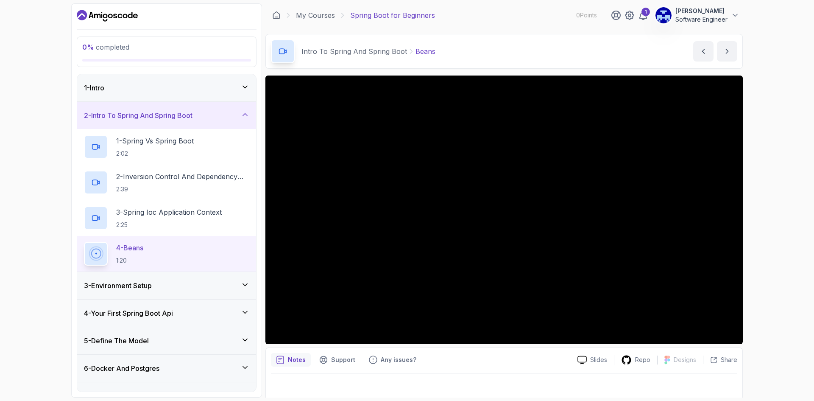
click at [157, 287] on div "3 - Environment Setup" at bounding box center [166, 285] width 165 height 10
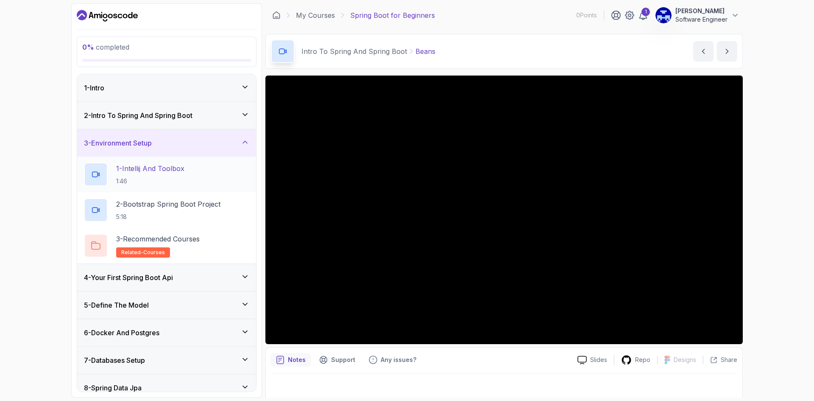
click at [161, 175] on h2 "1 - Intellij And Toolbox 1:46" at bounding box center [150, 174] width 68 height 22
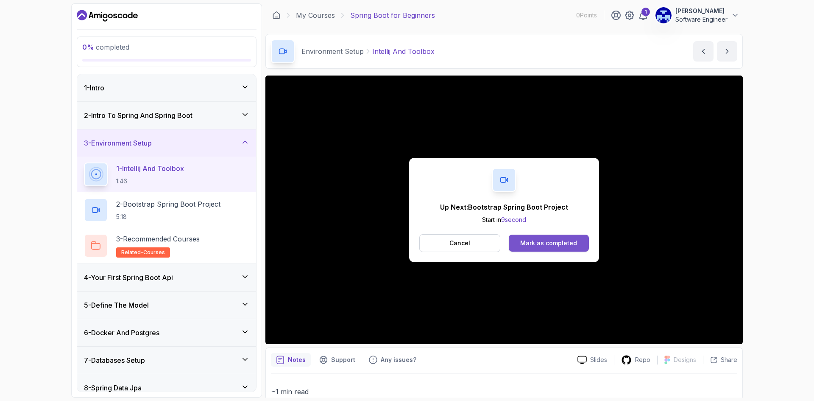
click at [545, 242] on div "Mark as completed" at bounding box center [548, 243] width 57 height 8
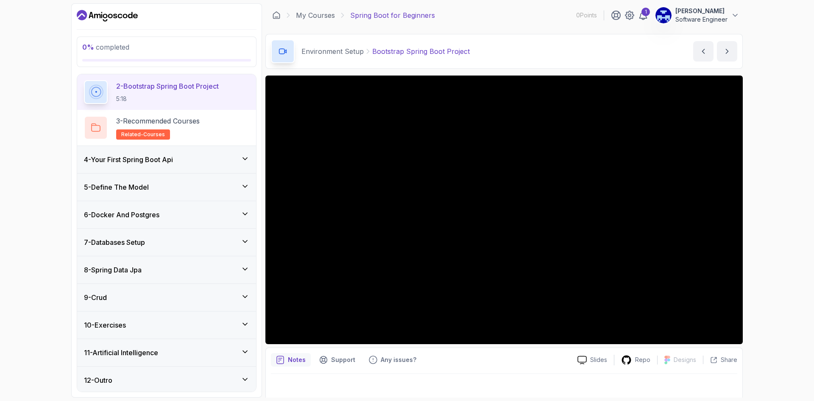
scroll to position [120, 0]
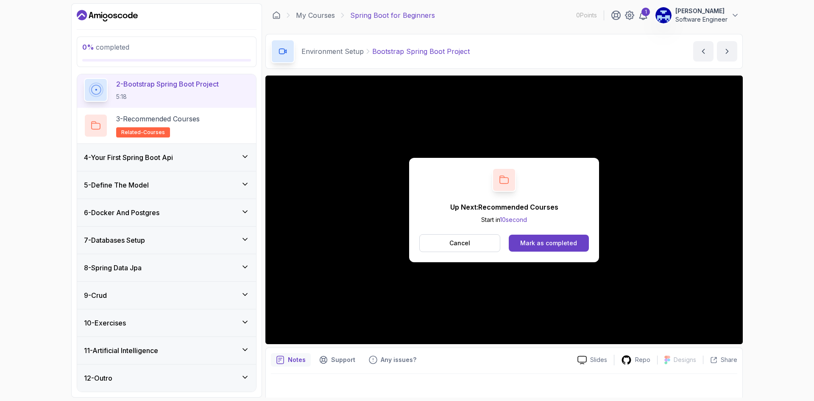
click at [240, 350] on div "11 - Artificial Intelligence" at bounding box center [166, 350] width 165 height 10
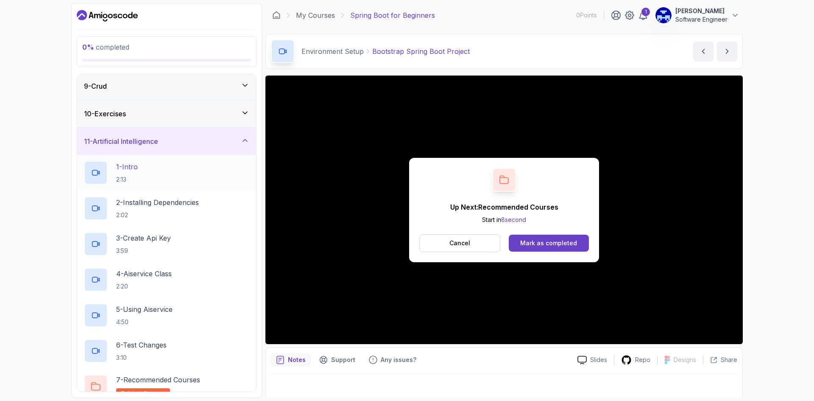
scroll to position [263, 0]
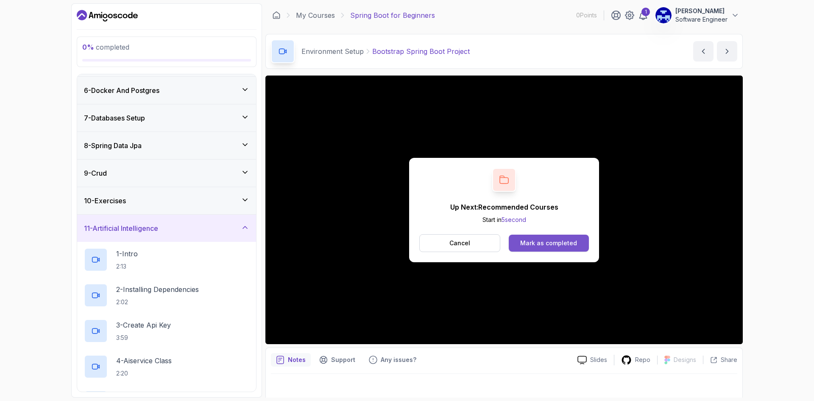
click at [546, 243] on div "Mark as completed" at bounding box center [548, 243] width 57 height 8
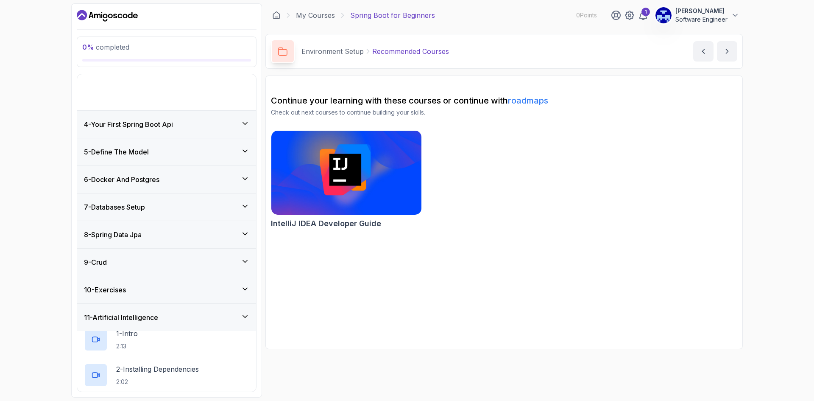
scroll to position [120, 0]
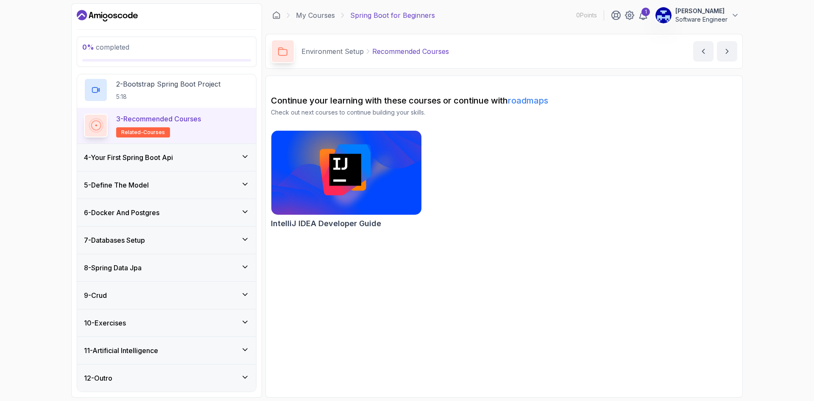
click at [231, 160] on div "4 - Your First Spring Boot Api" at bounding box center [166, 157] width 165 height 10
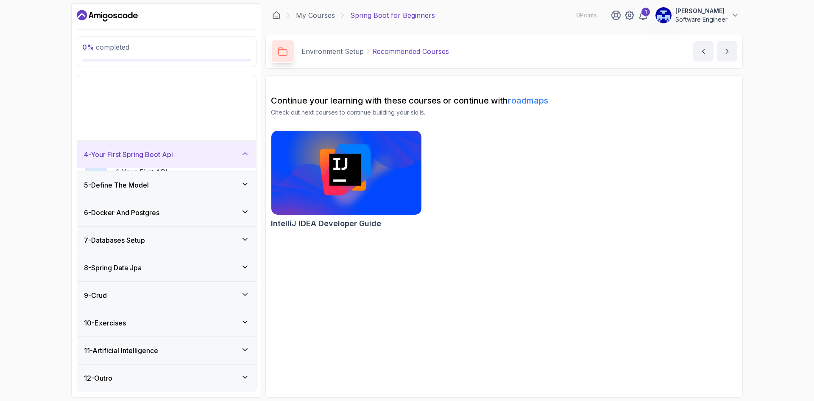
scroll to position [13, 0]
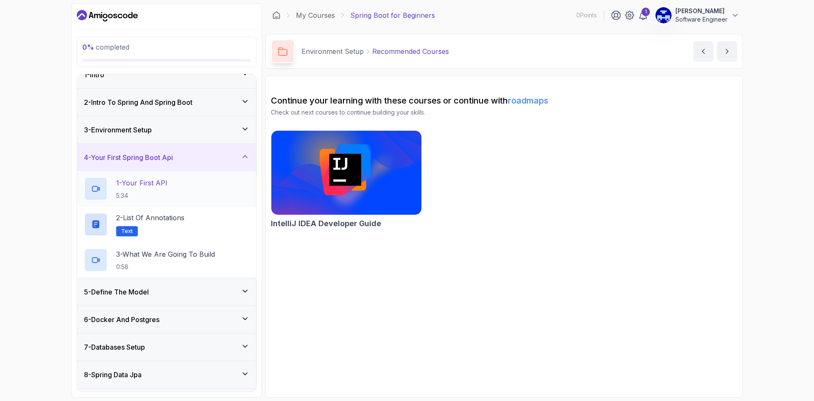
click at [203, 190] on div "1 - Your First API 5:34" at bounding box center [166, 189] width 165 height 24
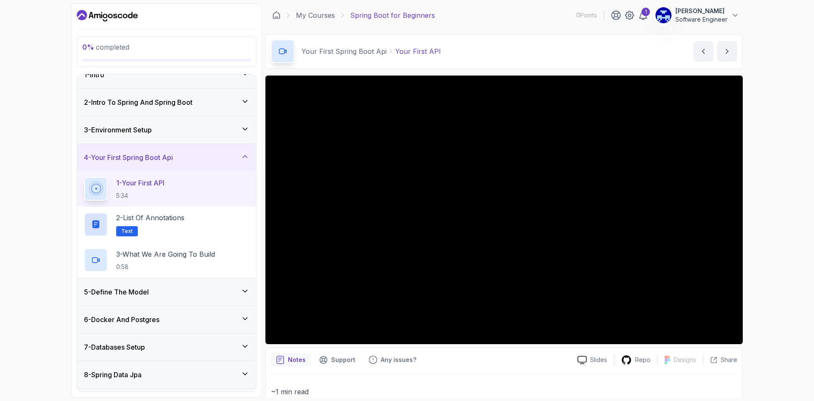
click at [178, 294] on div "5 - Define The Model" at bounding box center [166, 292] width 165 height 10
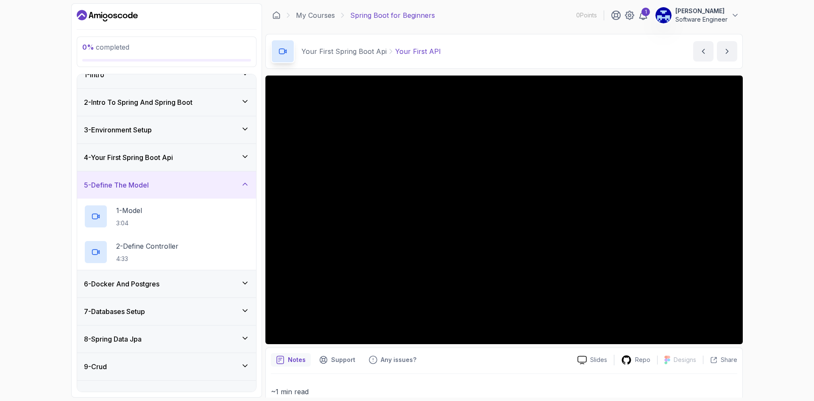
click at [200, 289] on div "6 - Docker And Postgres" at bounding box center [166, 283] width 179 height 27
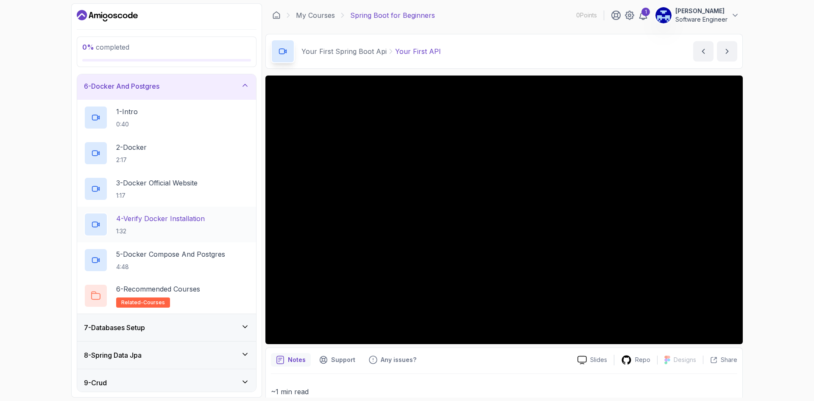
scroll to position [140, 0]
click at [223, 328] on div "7 - Databases Setup" at bounding box center [166, 327] width 165 height 10
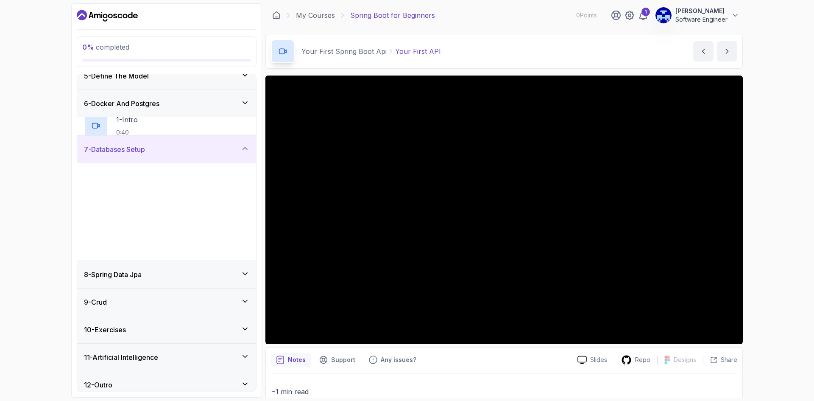
scroll to position [120, 0]
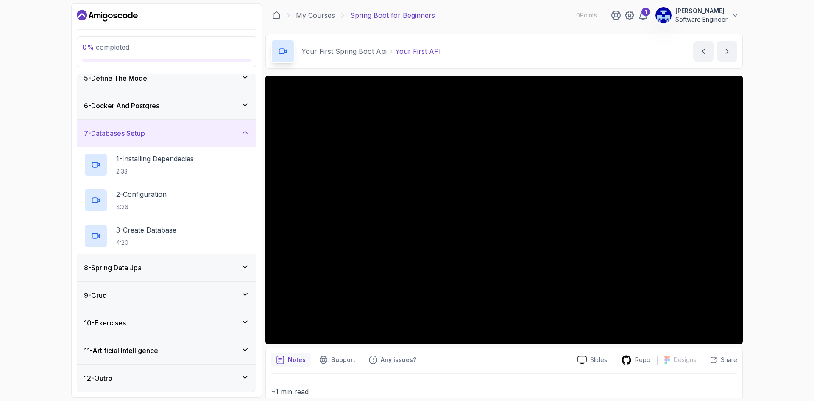
click at [190, 267] on div "8 - Spring Data Jpa" at bounding box center [166, 268] width 165 height 10
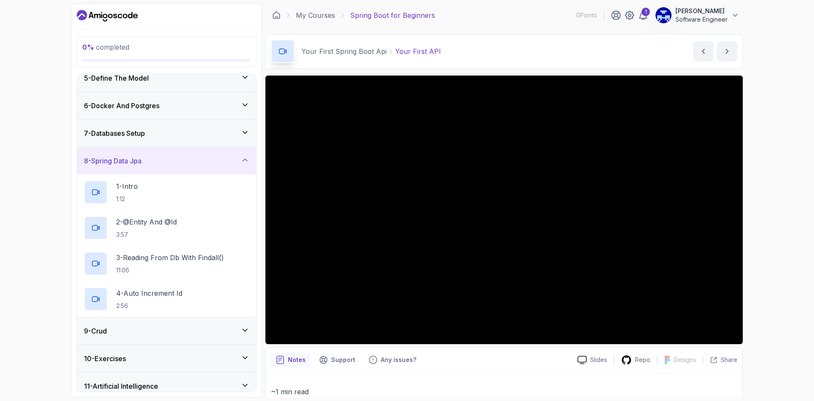
click at [187, 163] on div "8 - Spring Data Jpa" at bounding box center [166, 161] width 165 height 10
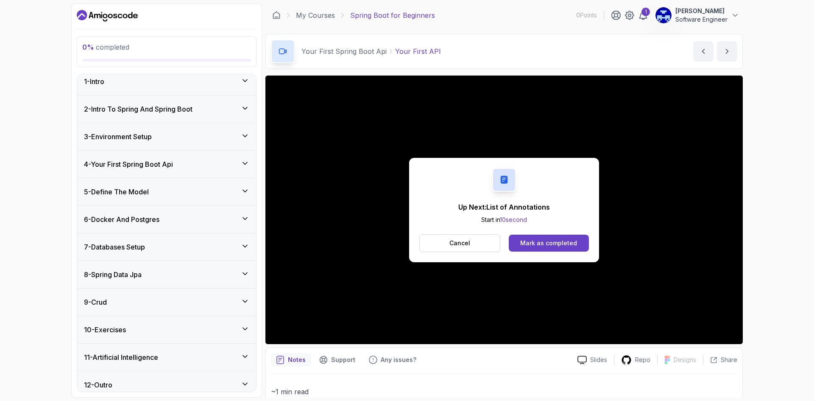
scroll to position [0, 0]
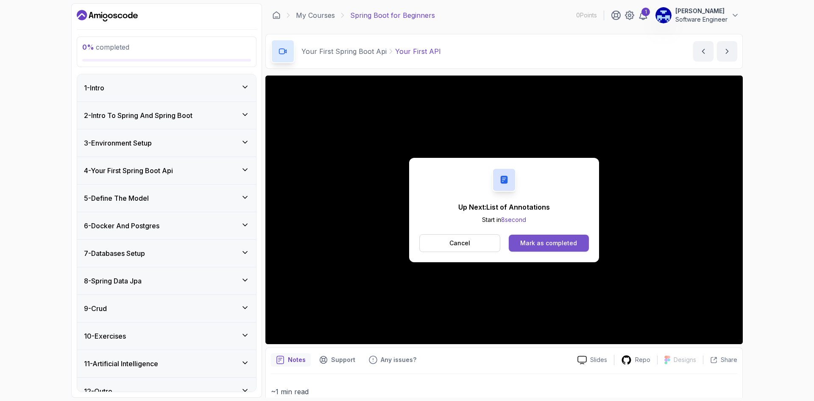
click at [549, 247] on div "Mark as completed" at bounding box center [548, 243] width 57 height 8
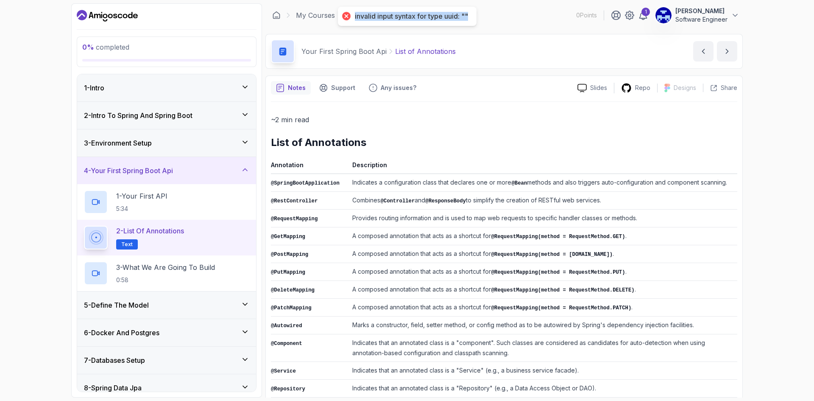
drag, startPoint x: 352, startPoint y: 18, endPoint x: 471, endPoint y: 15, distance: 119.2
click at [471, 15] on div "invalid input syntax for type uuid: """ at bounding box center [407, 16] width 139 height 19
copy div "invalid input syntax for type uuid: """
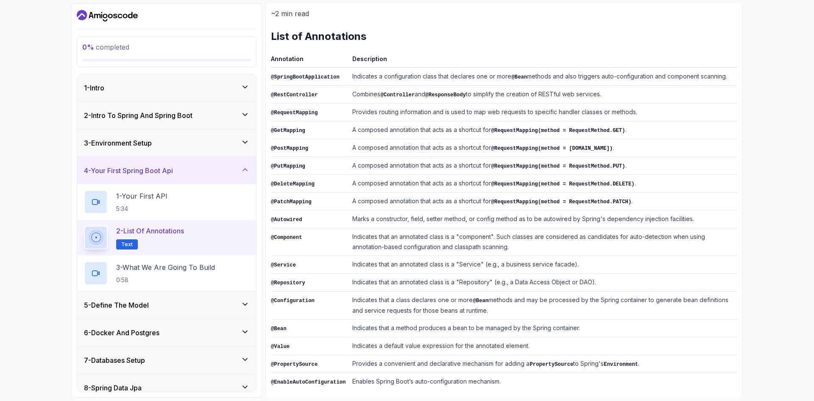
scroll to position [109, 0]
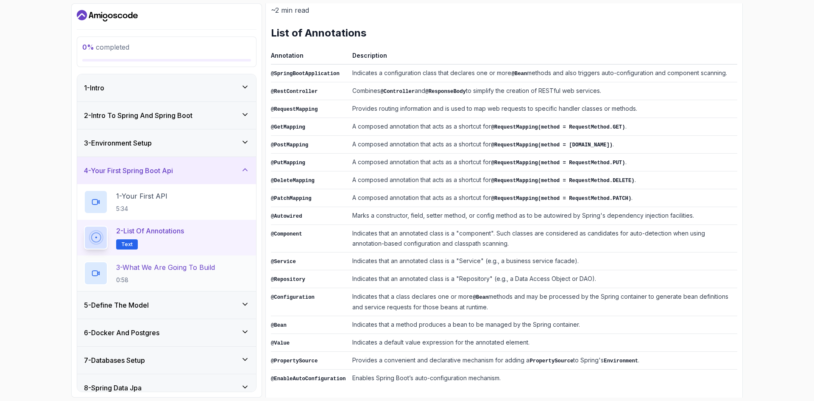
click at [187, 274] on h2 "3 - What We Are Going To Build 0:58" at bounding box center [165, 273] width 99 height 22
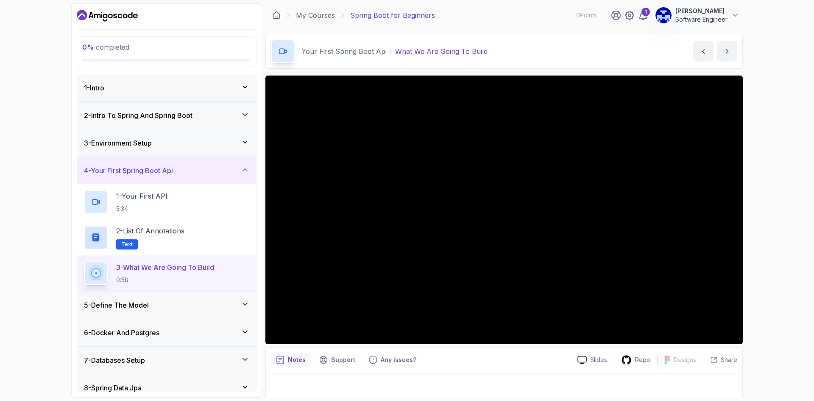
click at [173, 51] on p "0 % completed" at bounding box center [166, 47] width 169 height 10
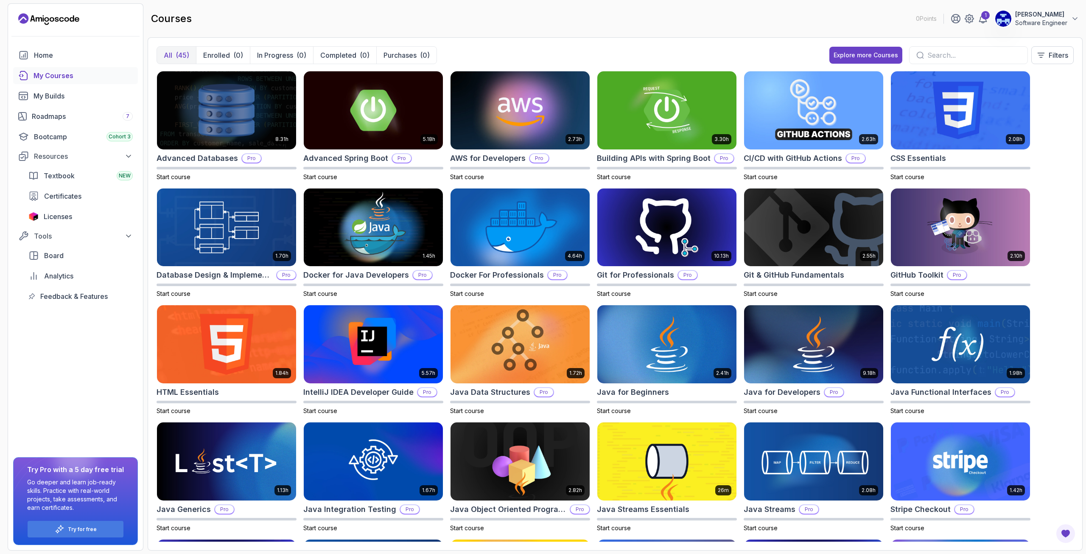
click at [69, 22] on icon "Landing page" at bounding box center [48, 19] width 61 height 14
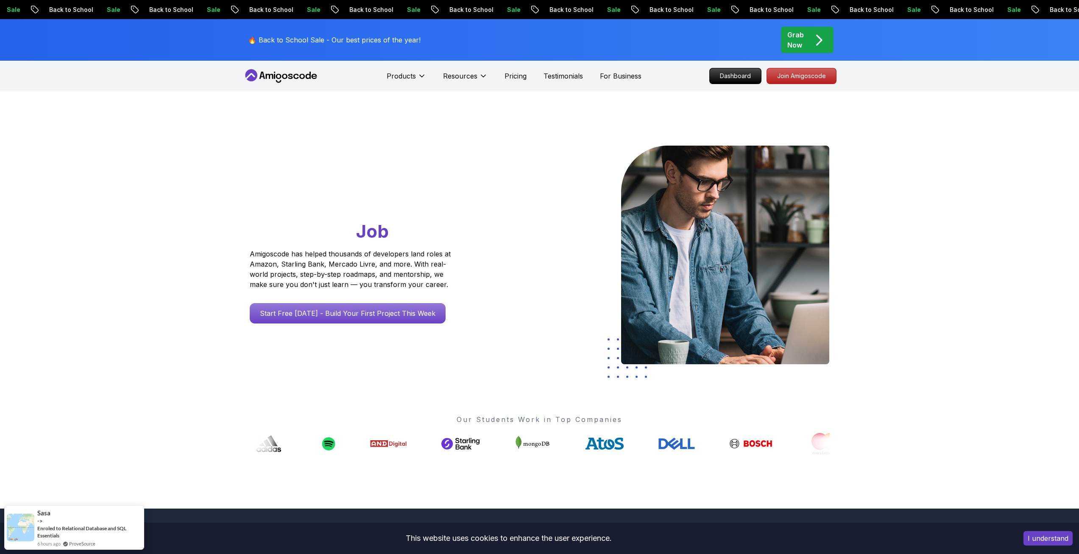
click at [733, 88] on nav "Products Resources Pricing Testimonials For Business Dashboard Join Amigoscode" at bounding box center [540, 76] width 594 height 31
click at [725, 75] on p "Dashboard" at bounding box center [735, 76] width 49 height 14
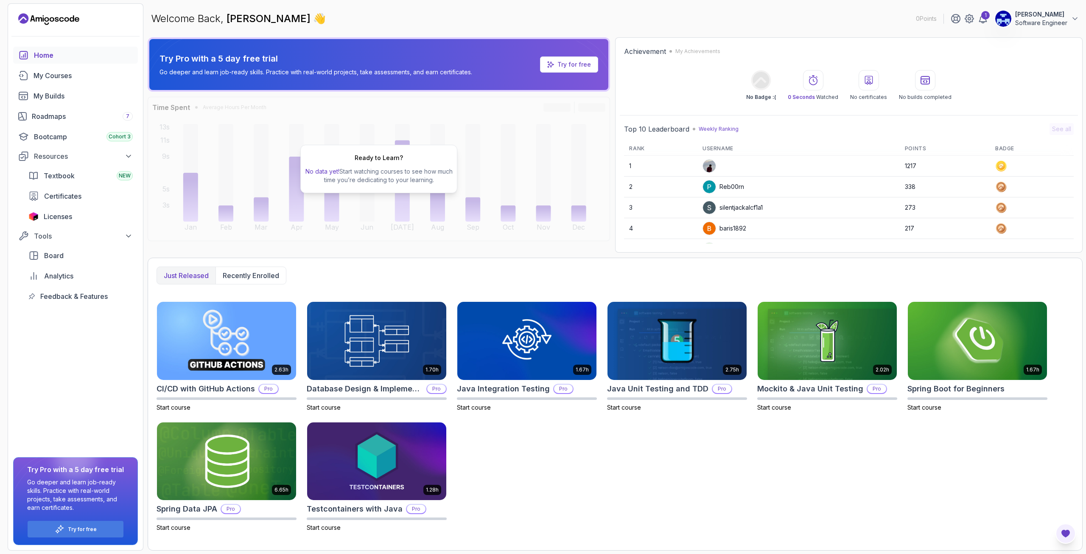
click at [814, 400] on icon "Open Feedback Button" at bounding box center [1065, 533] width 8 height 8
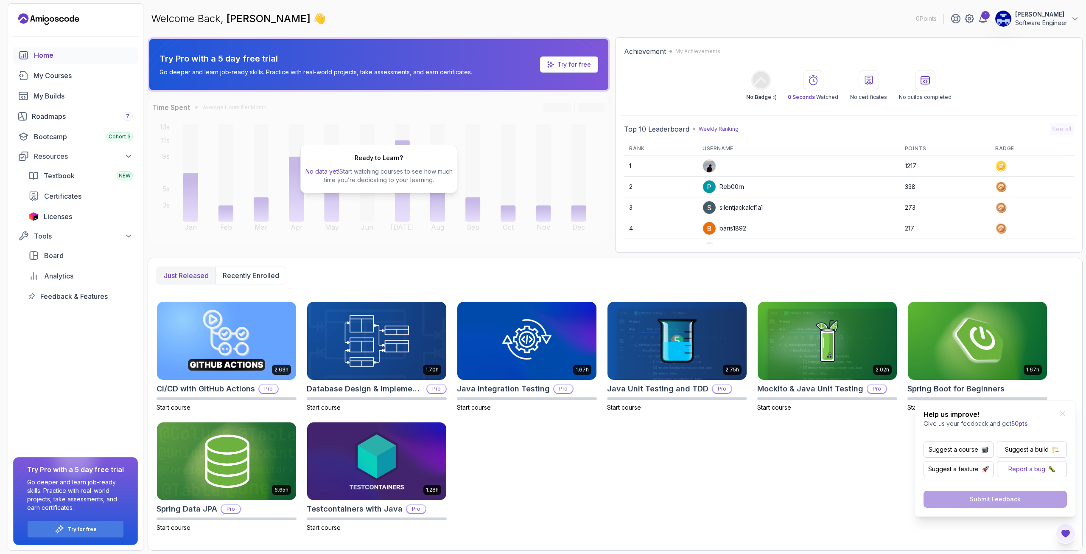
click at [814, 400] on p "Report a bug" at bounding box center [1026, 468] width 37 height 8
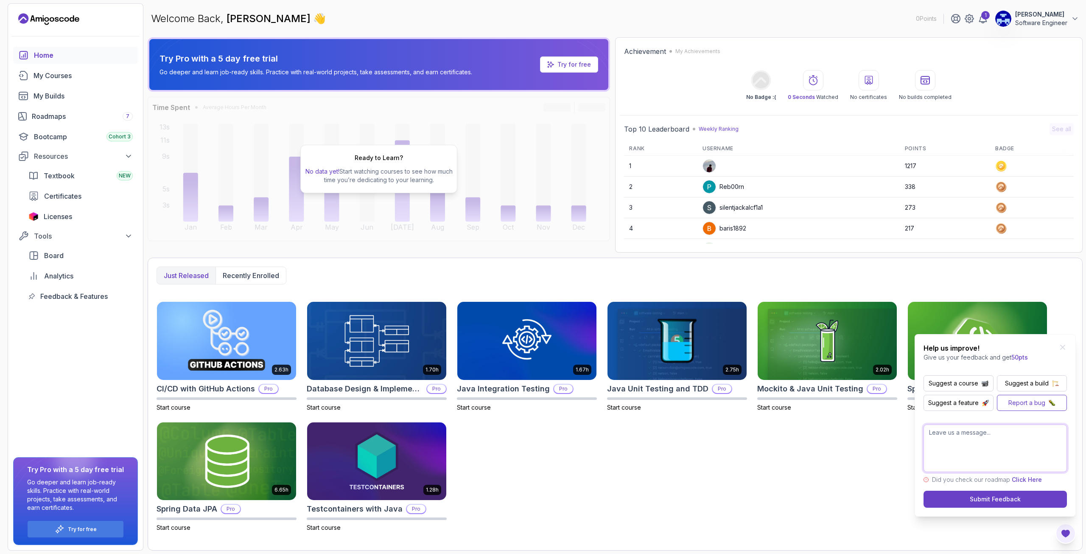
click at [814, 400] on textarea at bounding box center [994, 448] width 143 height 48
paste textarea "invalid input syntax for type uuid: """
type textarea "When I click mark as completed on a video or it completes normally, I receive t…"
click at [814, 400] on button "Submit Feedback" at bounding box center [994, 498] width 143 height 17
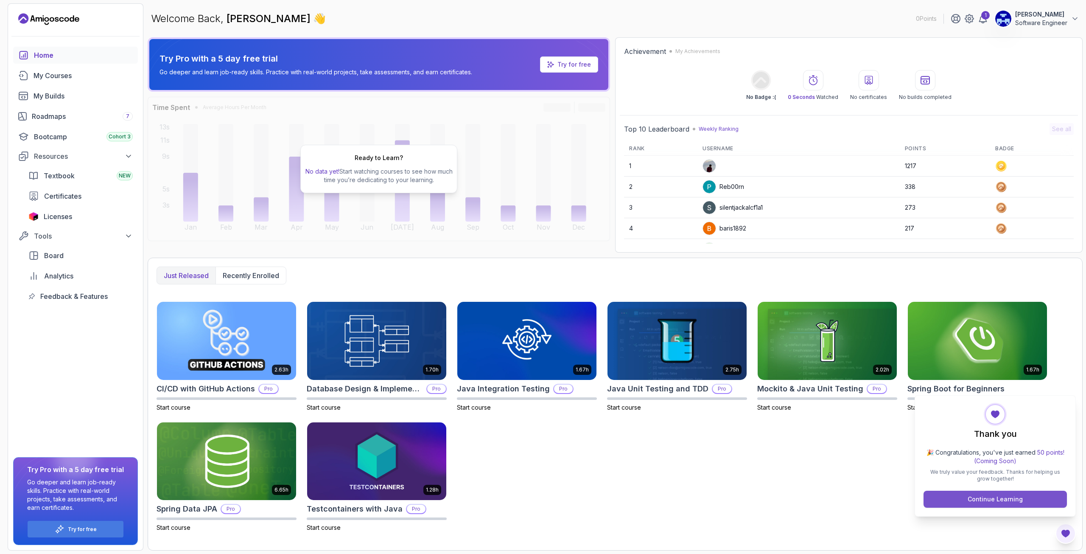
click at [814, 400] on button "Continue Learning" at bounding box center [994, 498] width 143 height 17
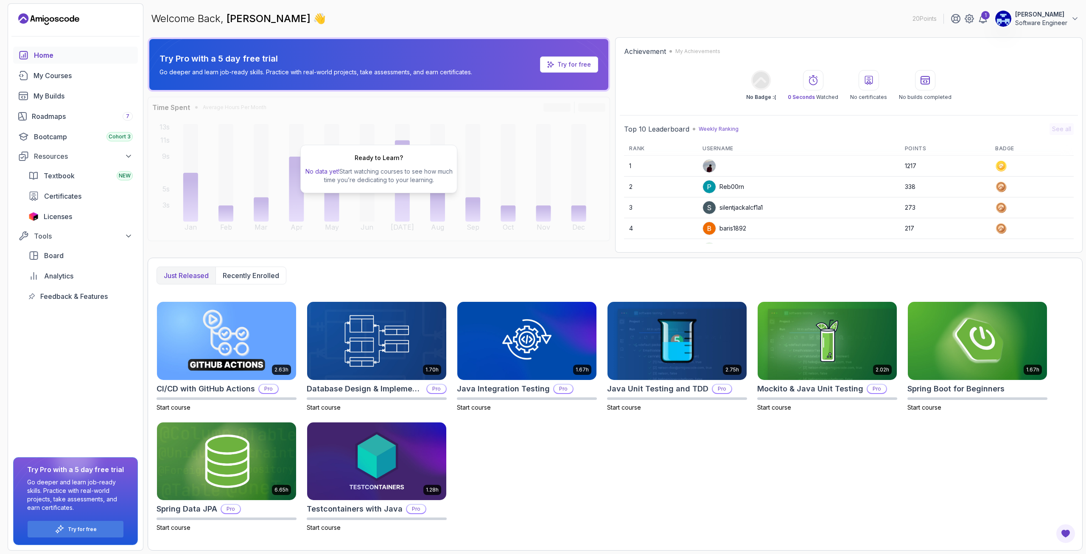
click at [814, 81] on icon at bounding box center [813, 80] width 10 height 10
click at [865, 84] on icon at bounding box center [869, 80] width 10 height 10
click at [933, 92] on div "No builds completed" at bounding box center [925, 85] width 53 height 31
click at [710, 129] on p "Weekly Ranking" at bounding box center [719, 129] width 40 height 7
